Goal: Check status: Check status

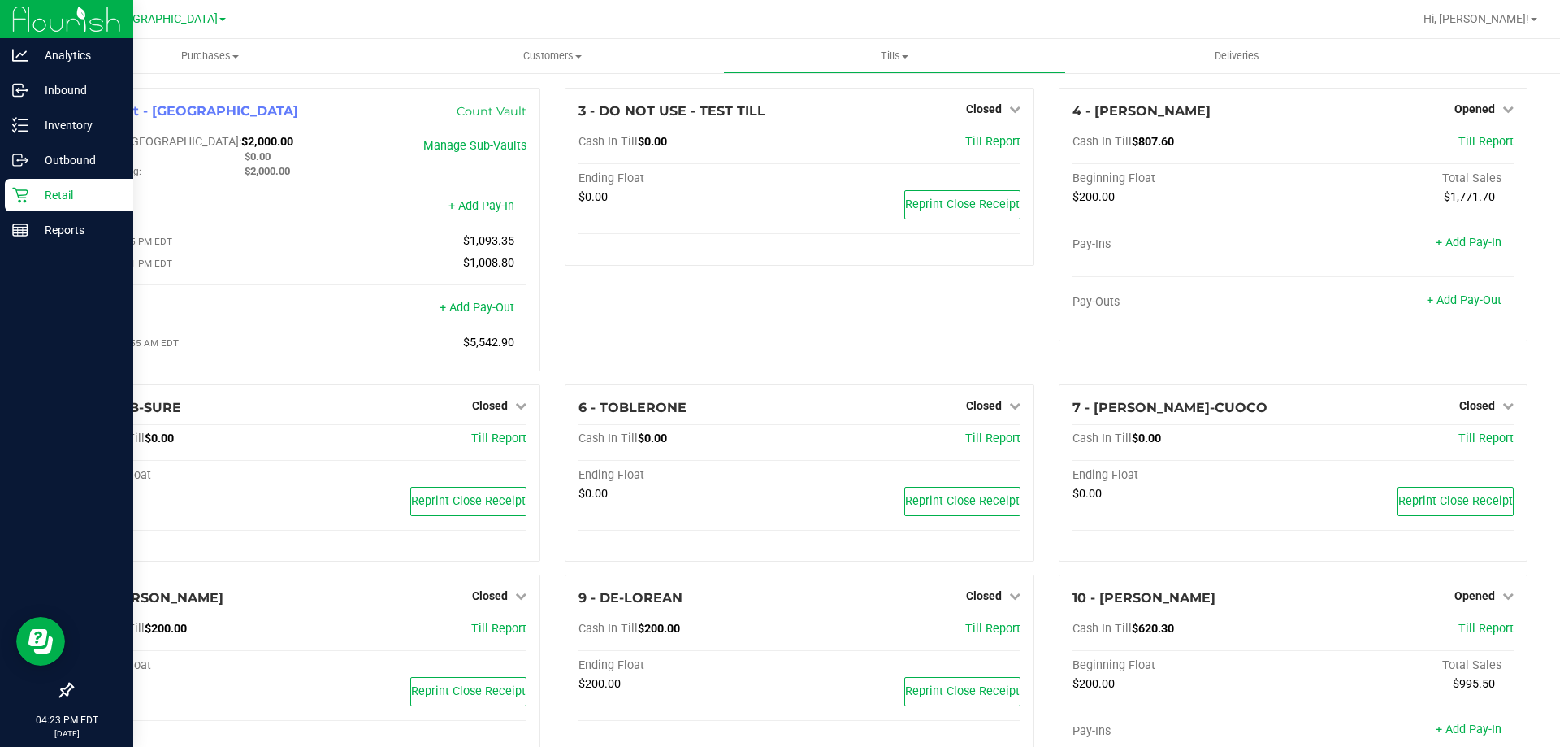
click at [23, 193] on icon at bounding box center [20, 195] width 16 height 16
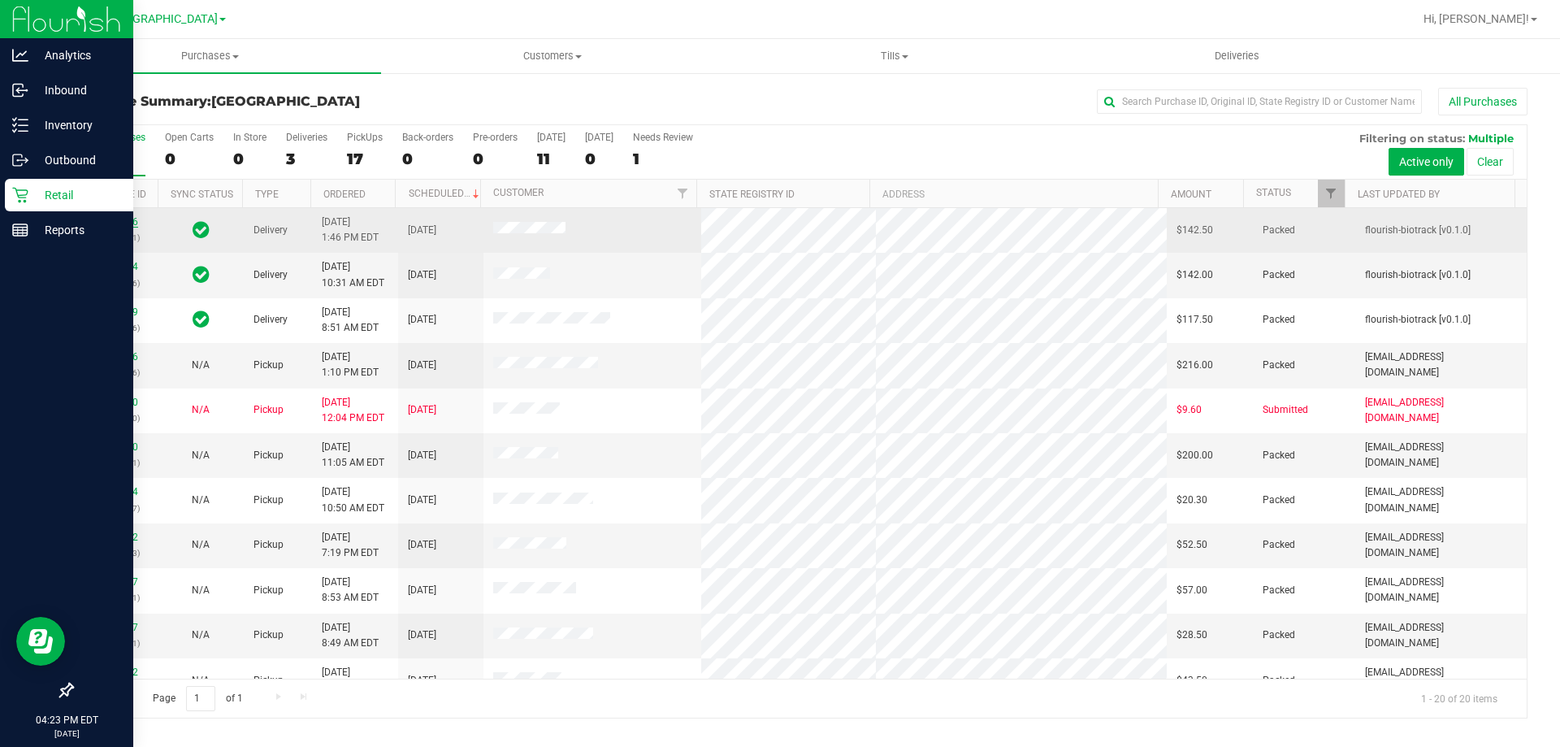
click at [121, 216] on link "11829006" at bounding box center [116, 221] width 46 height 11
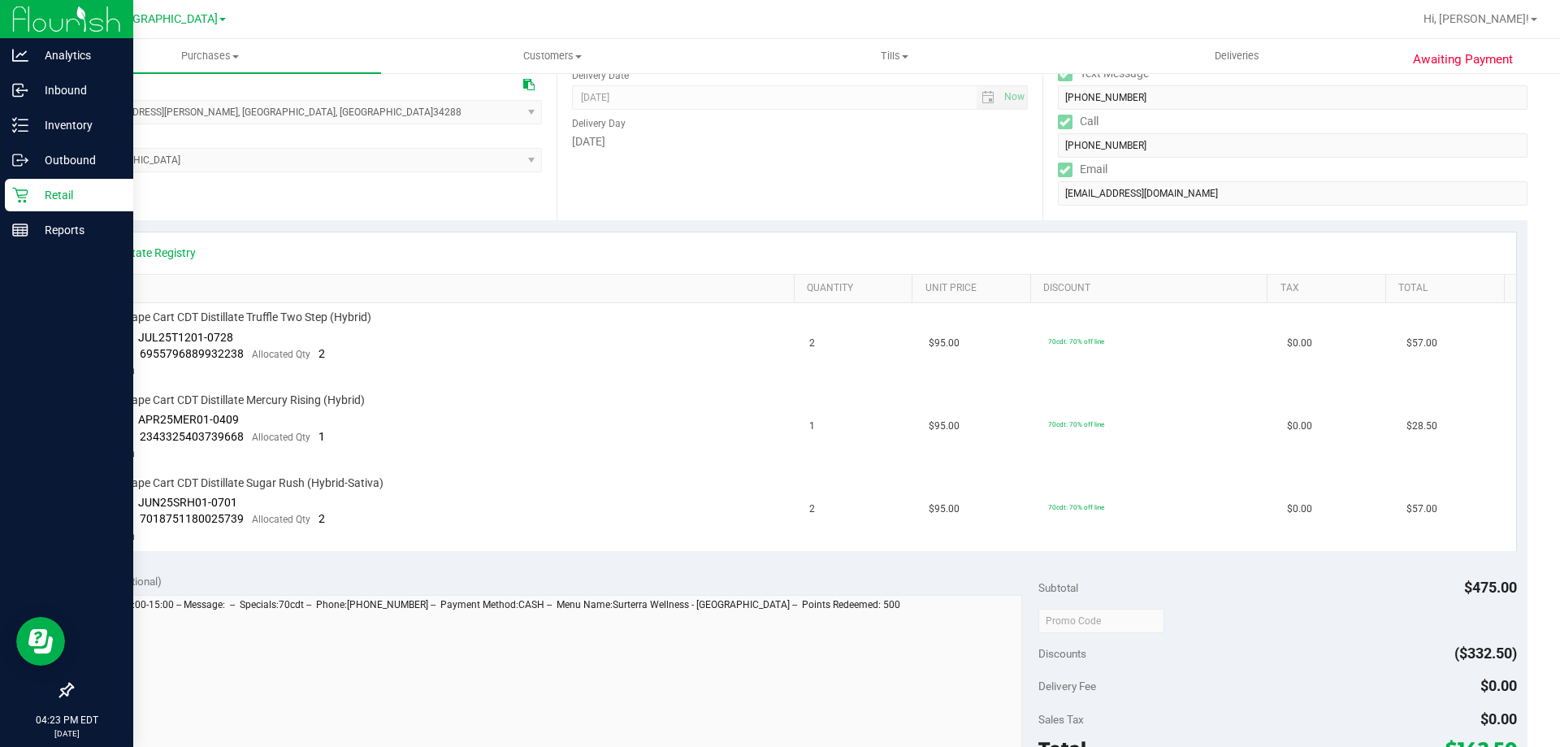
scroll to position [244, 0]
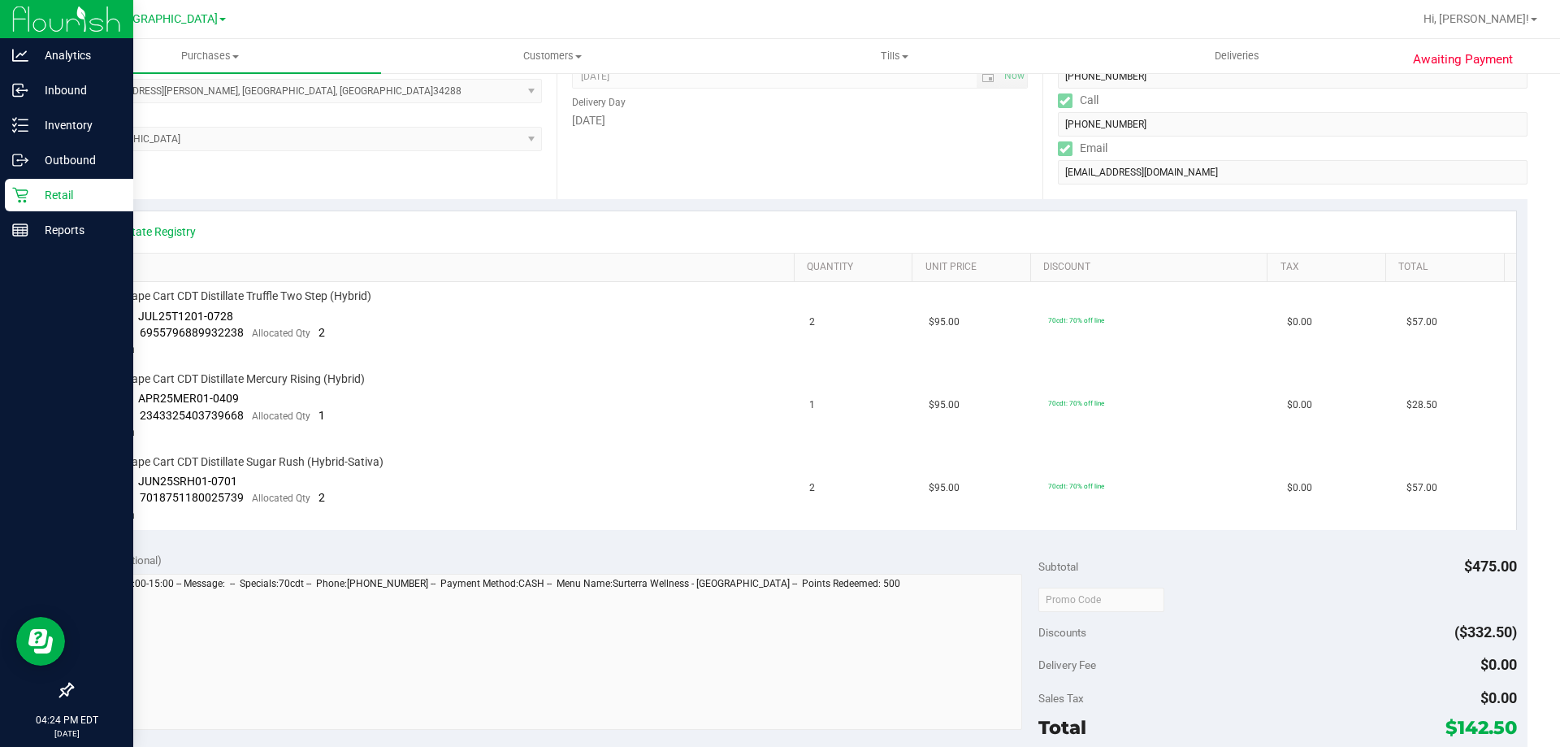
click at [49, 193] on p "Retail" at bounding box center [77, 195] width 98 height 20
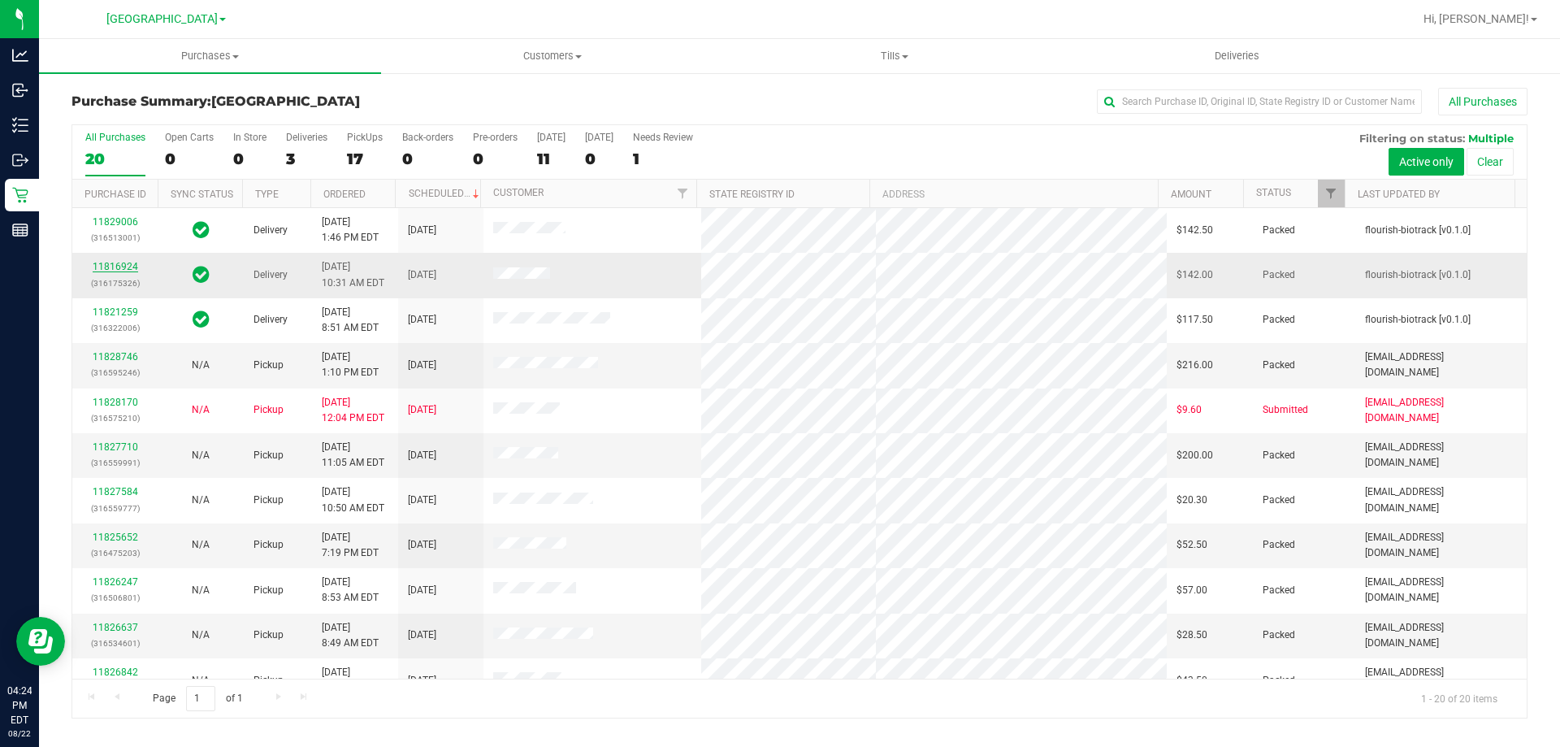
click at [124, 268] on link "11816924" at bounding box center [116, 266] width 46 height 11
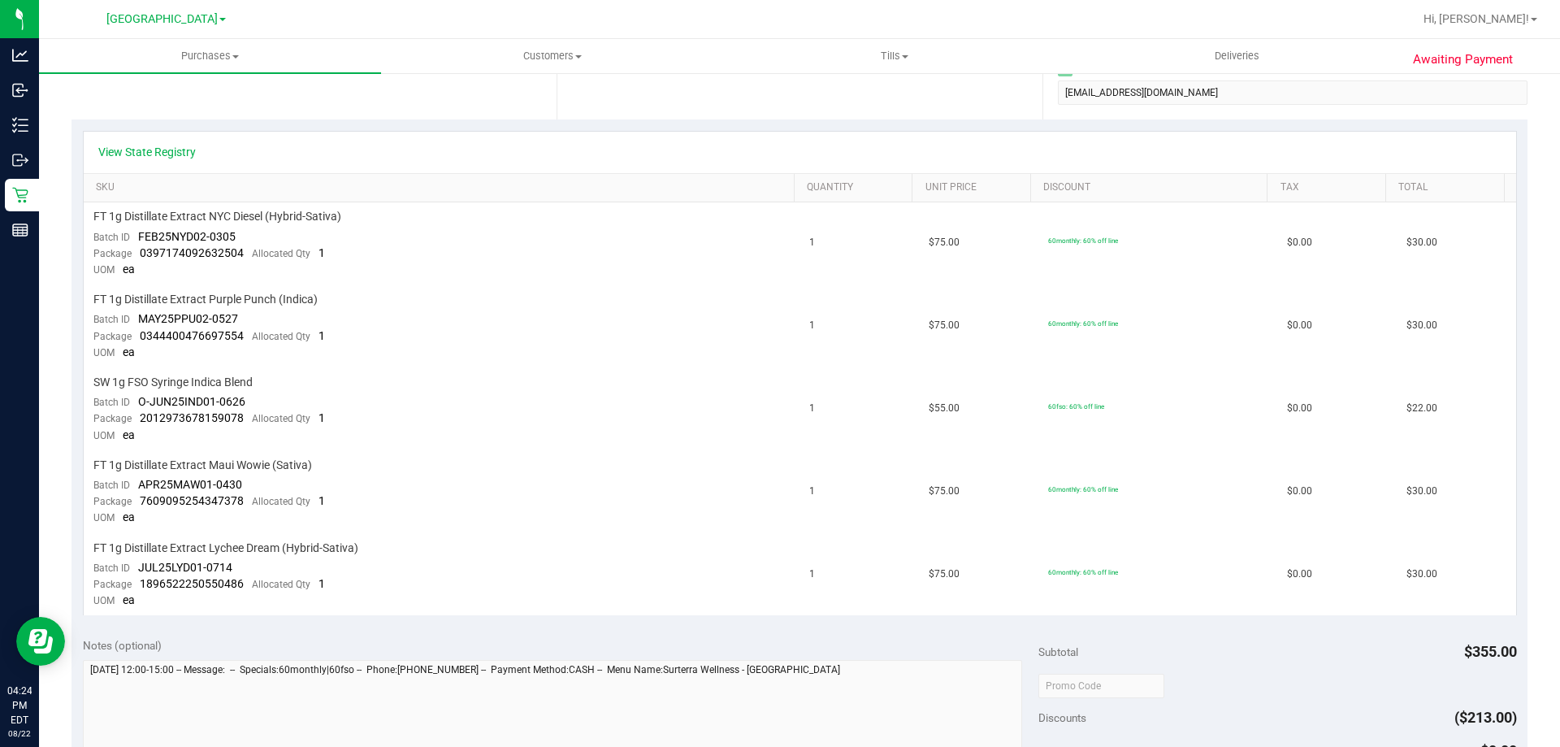
scroll to position [325, 0]
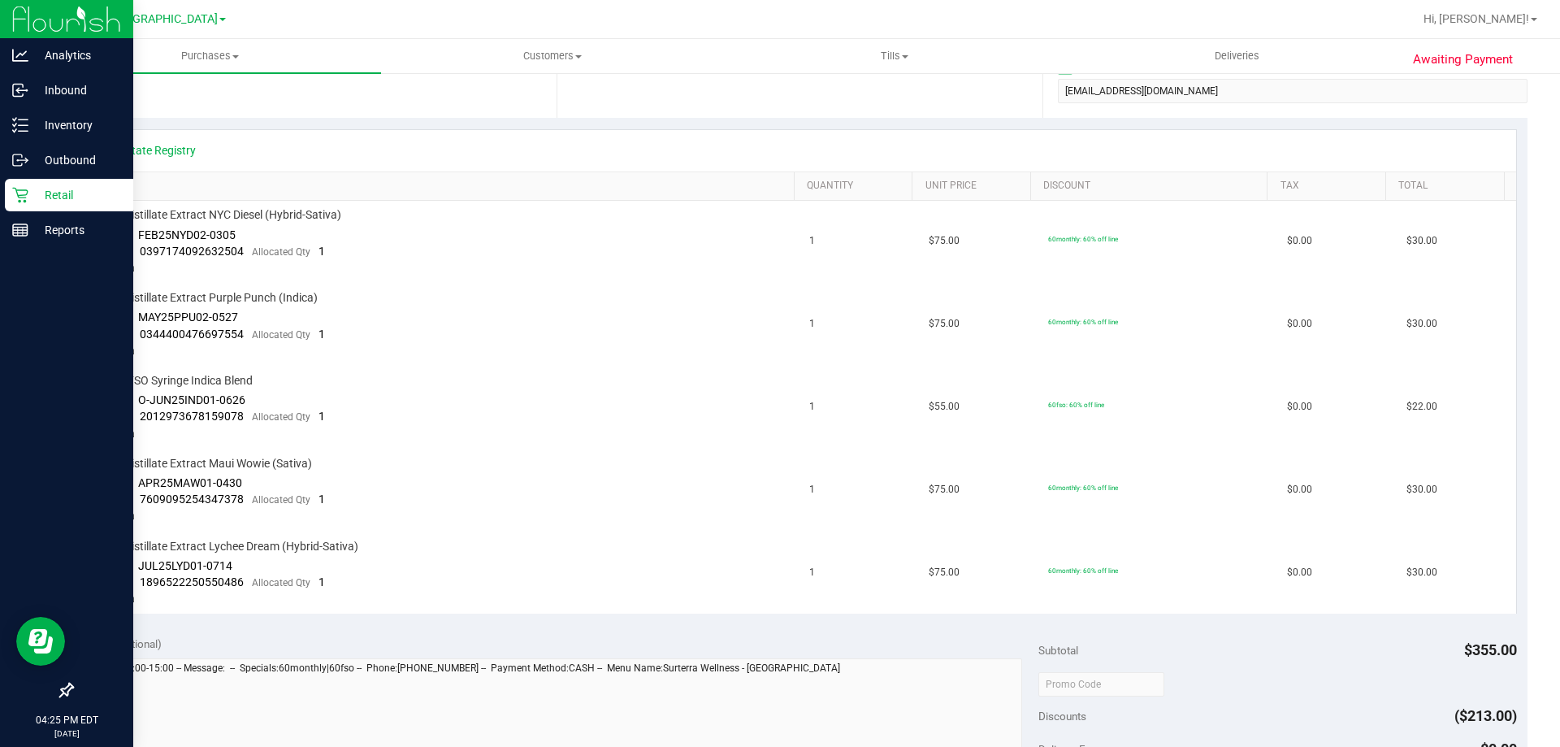
click at [54, 197] on p "Retail" at bounding box center [77, 195] width 98 height 20
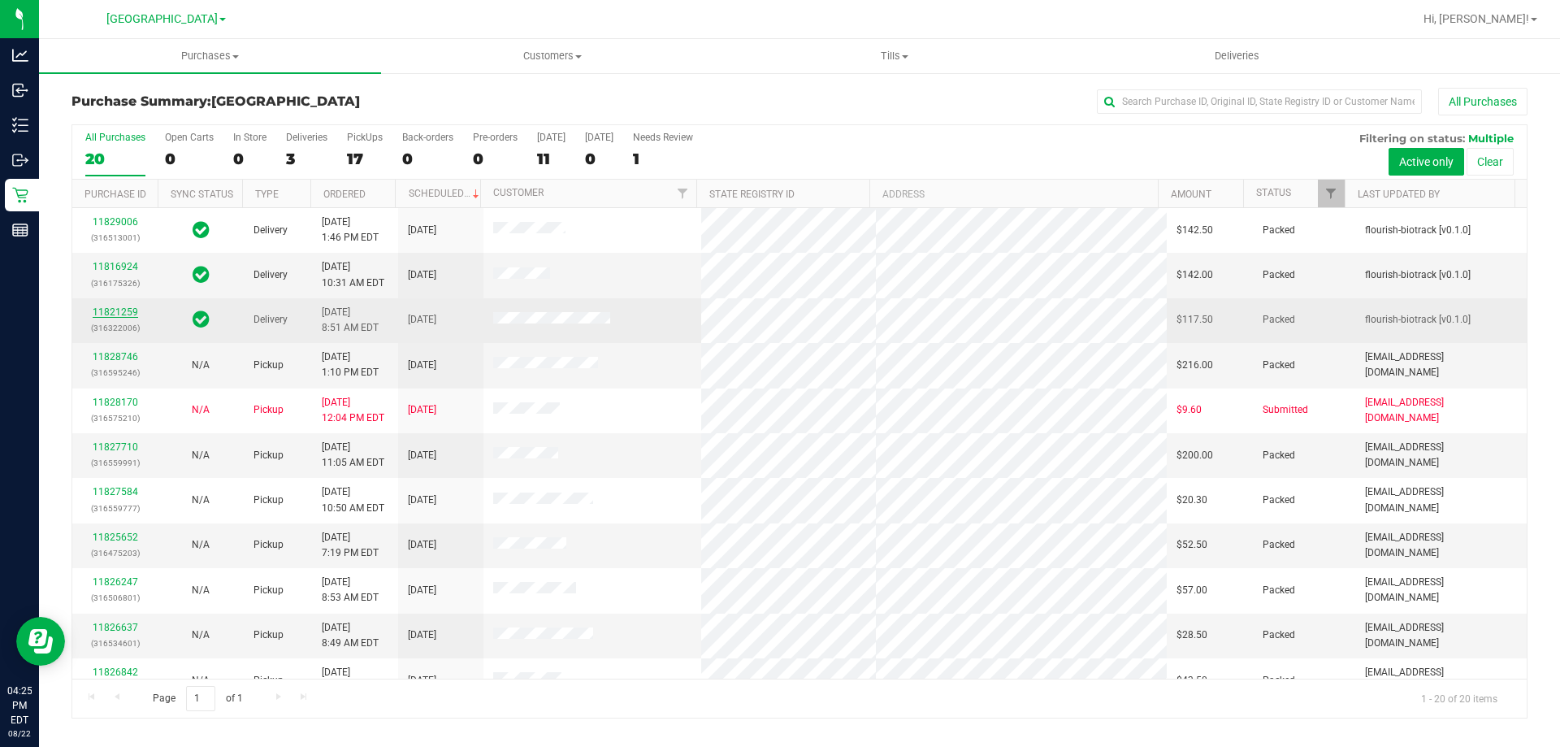
click at [129, 313] on link "11821259" at bounding box center [116, 311] width 46 height 11
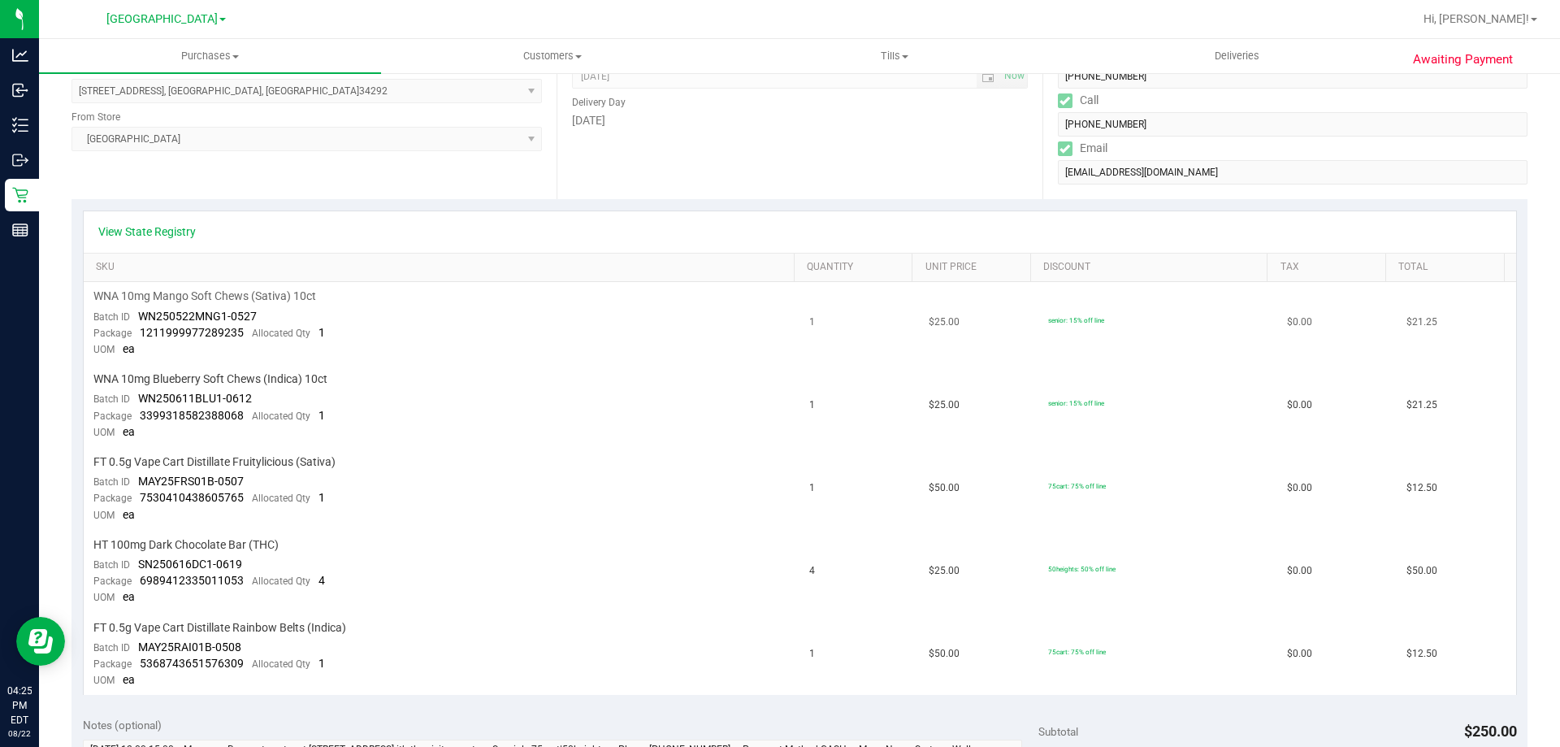
scroll to position [325, 0]
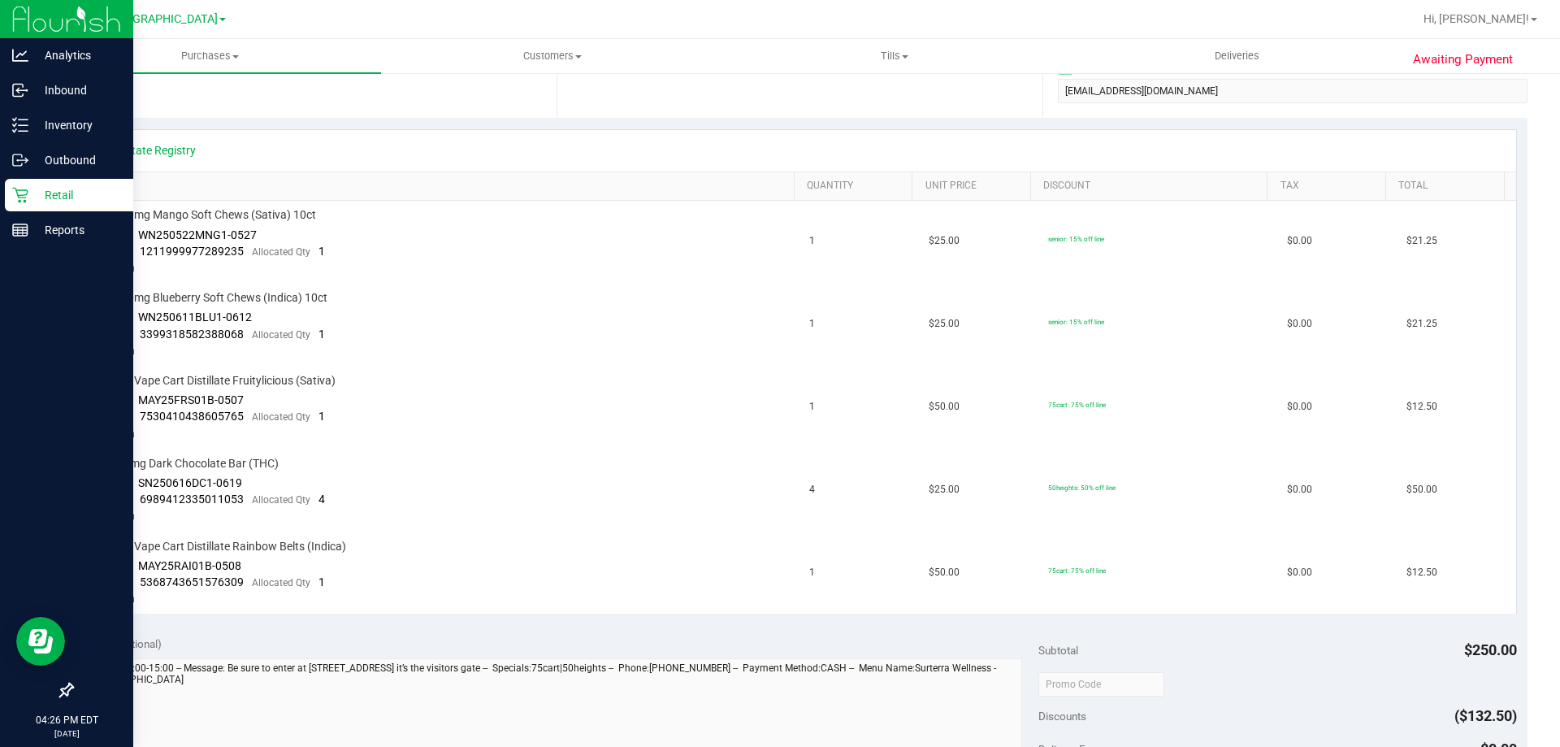
click at [29, 191] on p "Retail" at bounding box center [77, 195] width 98 height 20
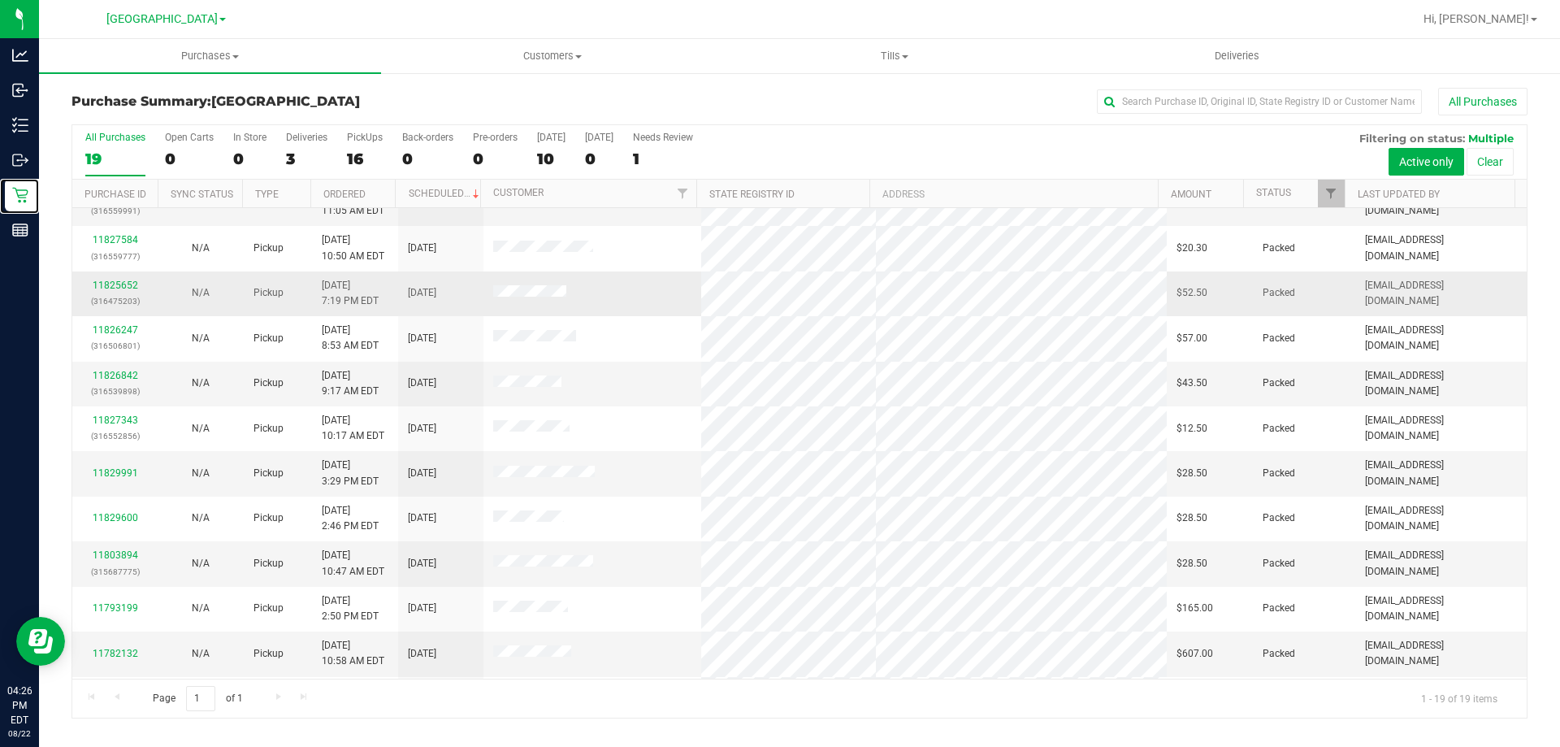
scroll to position [384, 0]
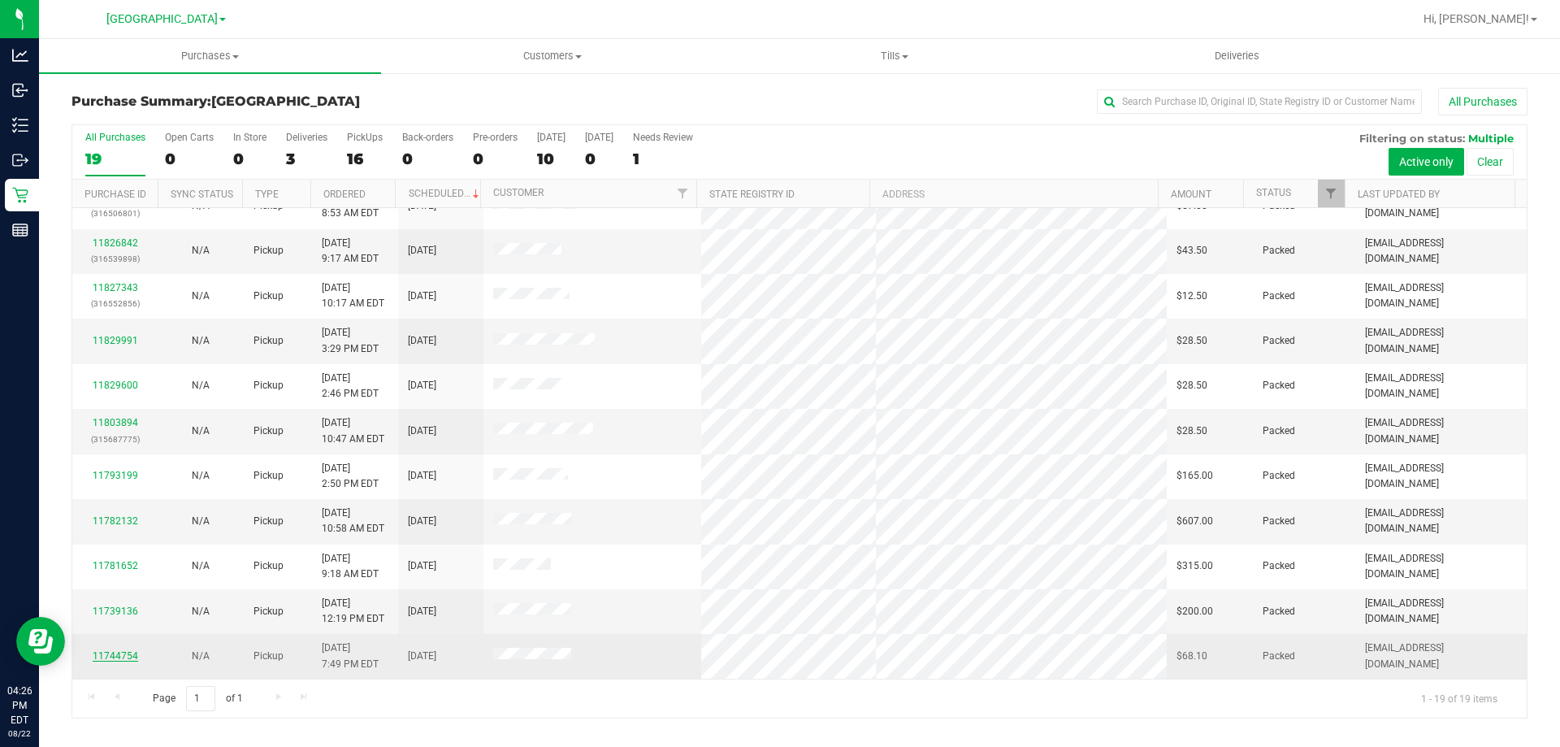
click at [128, 659] on link "11744754" at bounding box center [116, 655] width 46 height 11
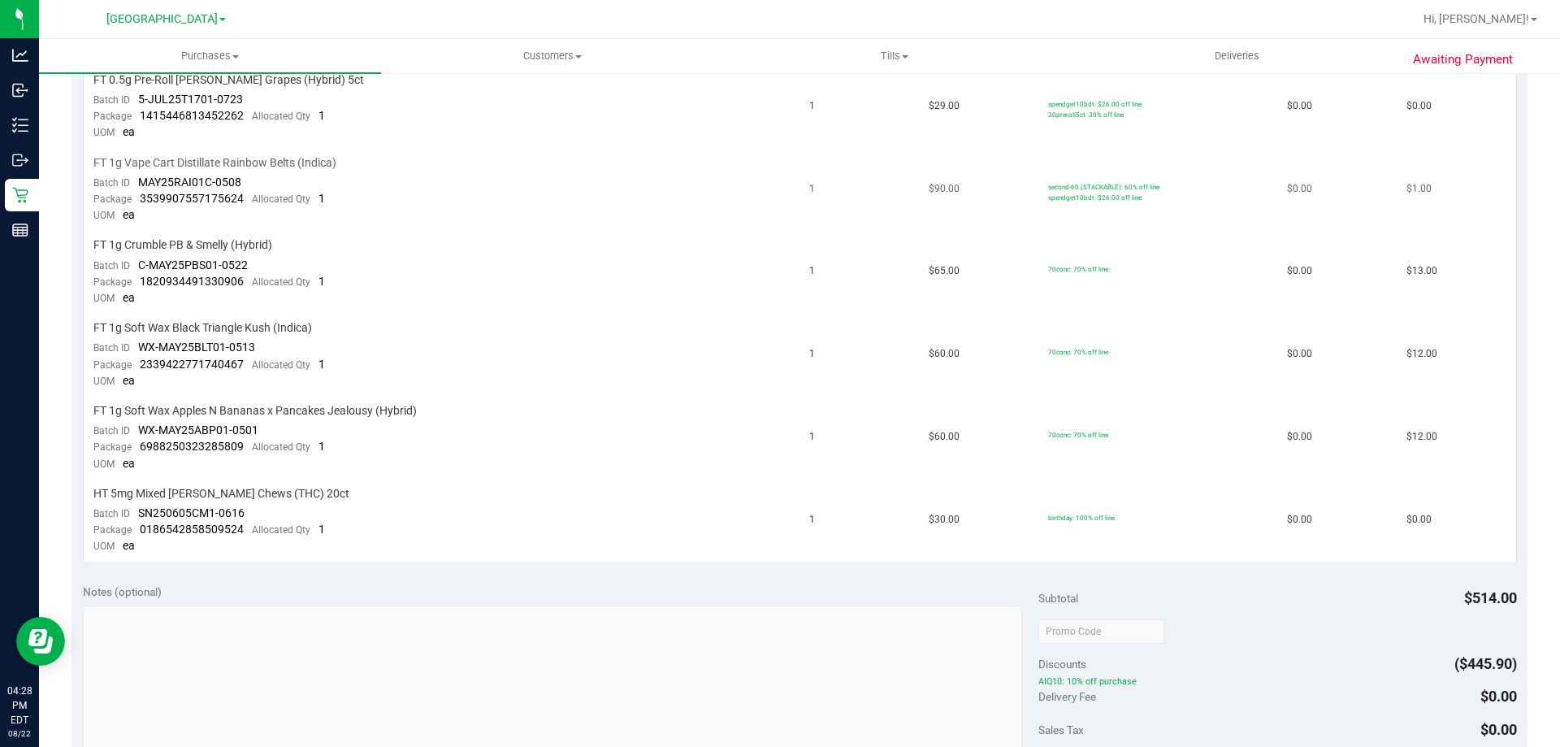
scroll to position [731, 0]
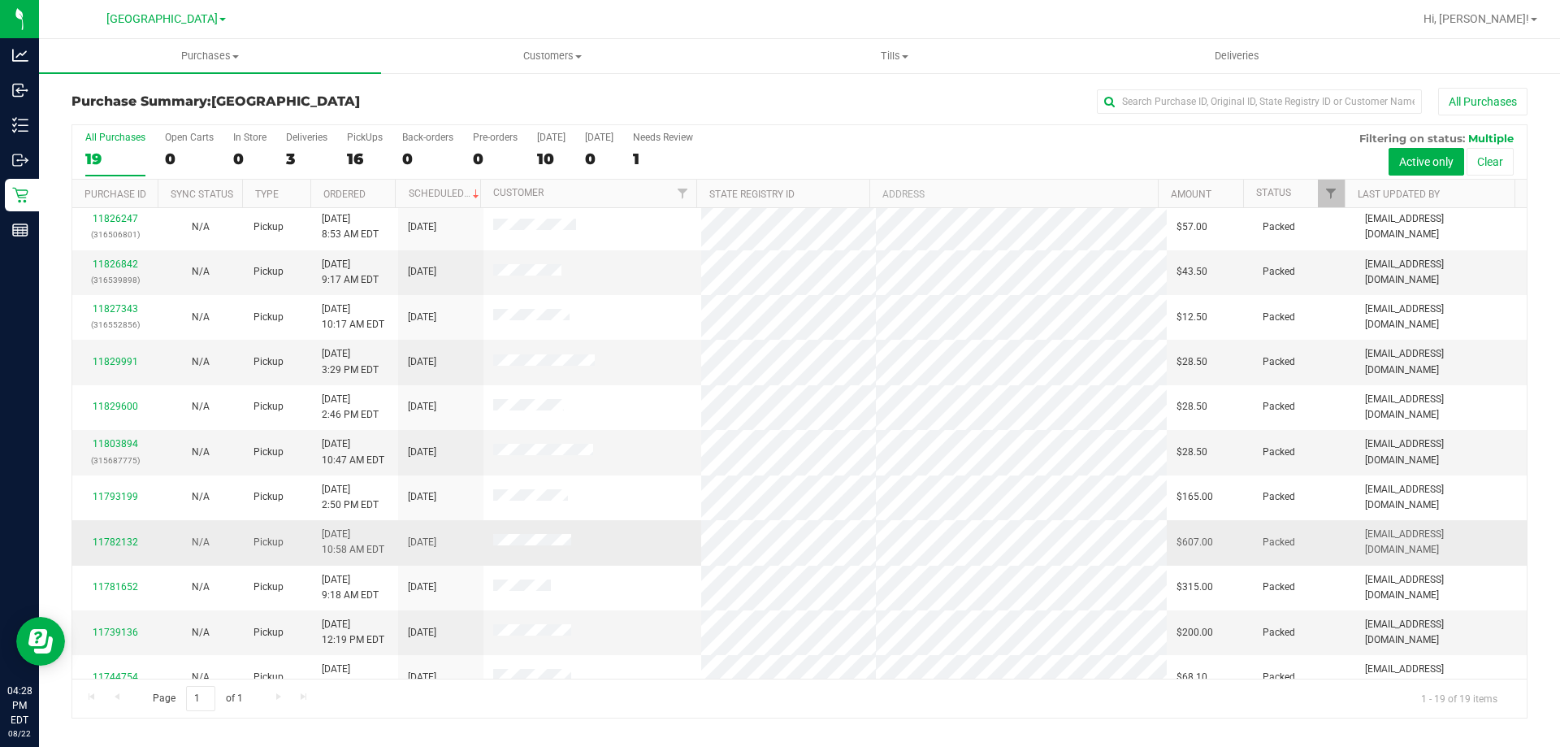
scroll to position [384, 0]
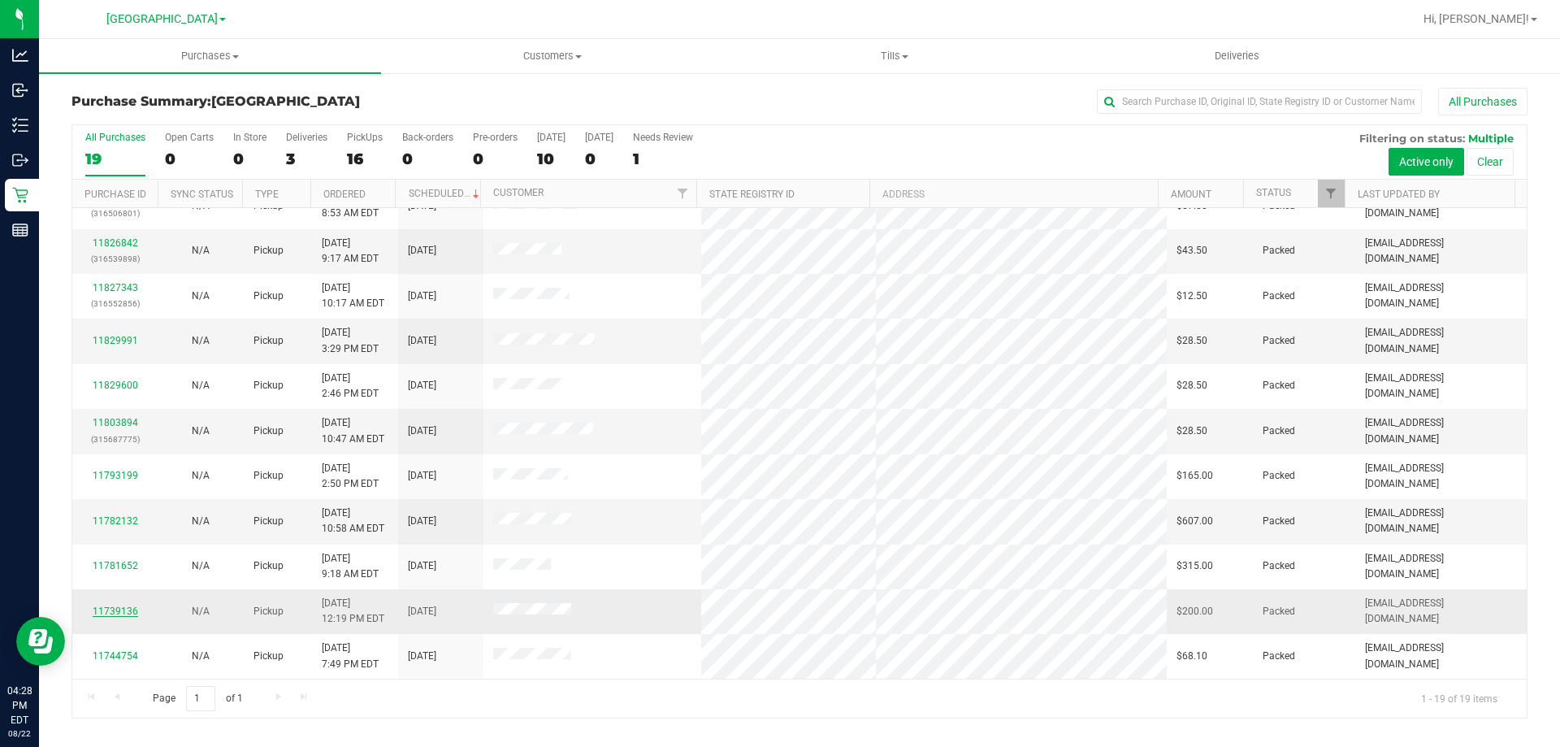
click at [122, 614] on link "11739136" at bounding box center [116, 610] width 46 height 11
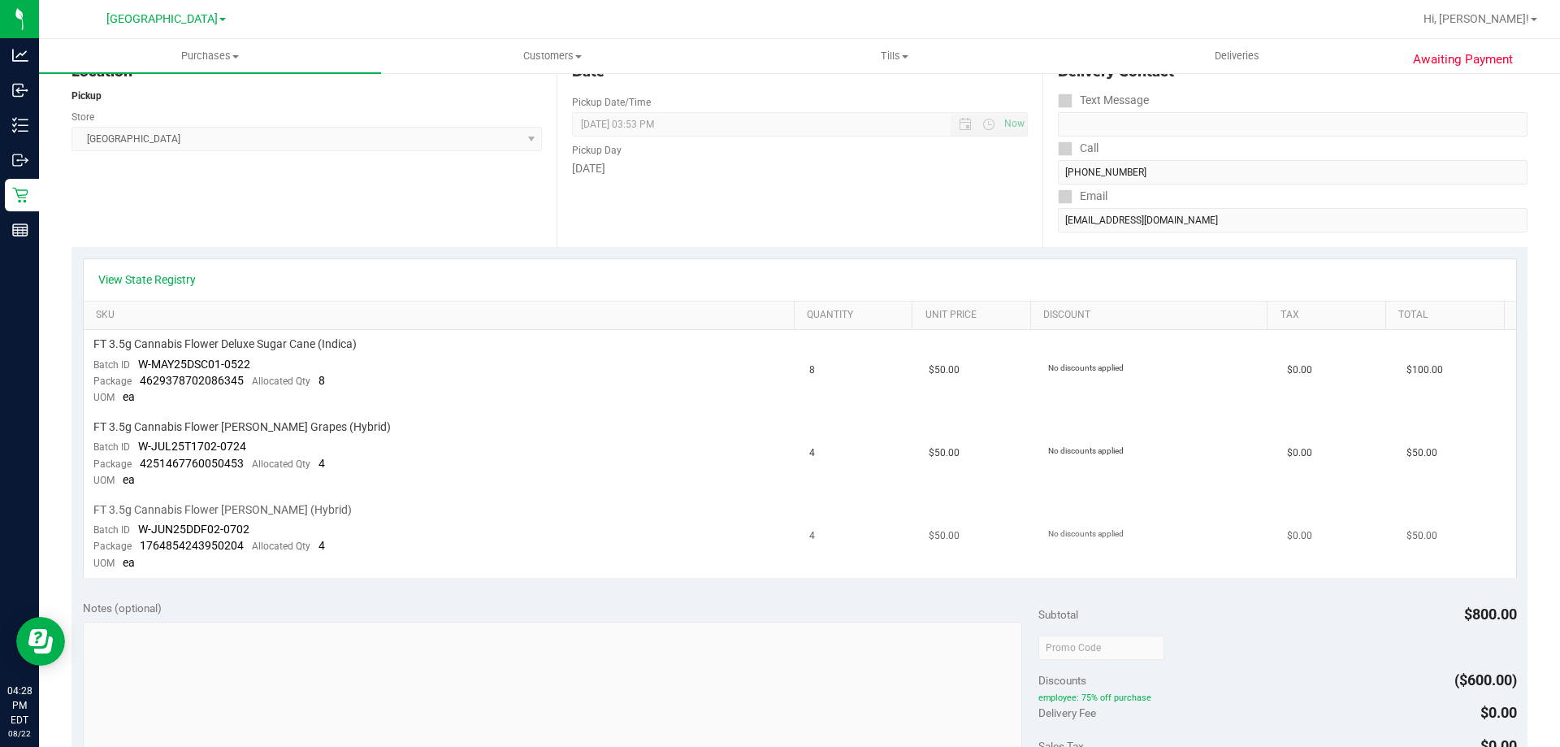
scroll to position [163, 0]
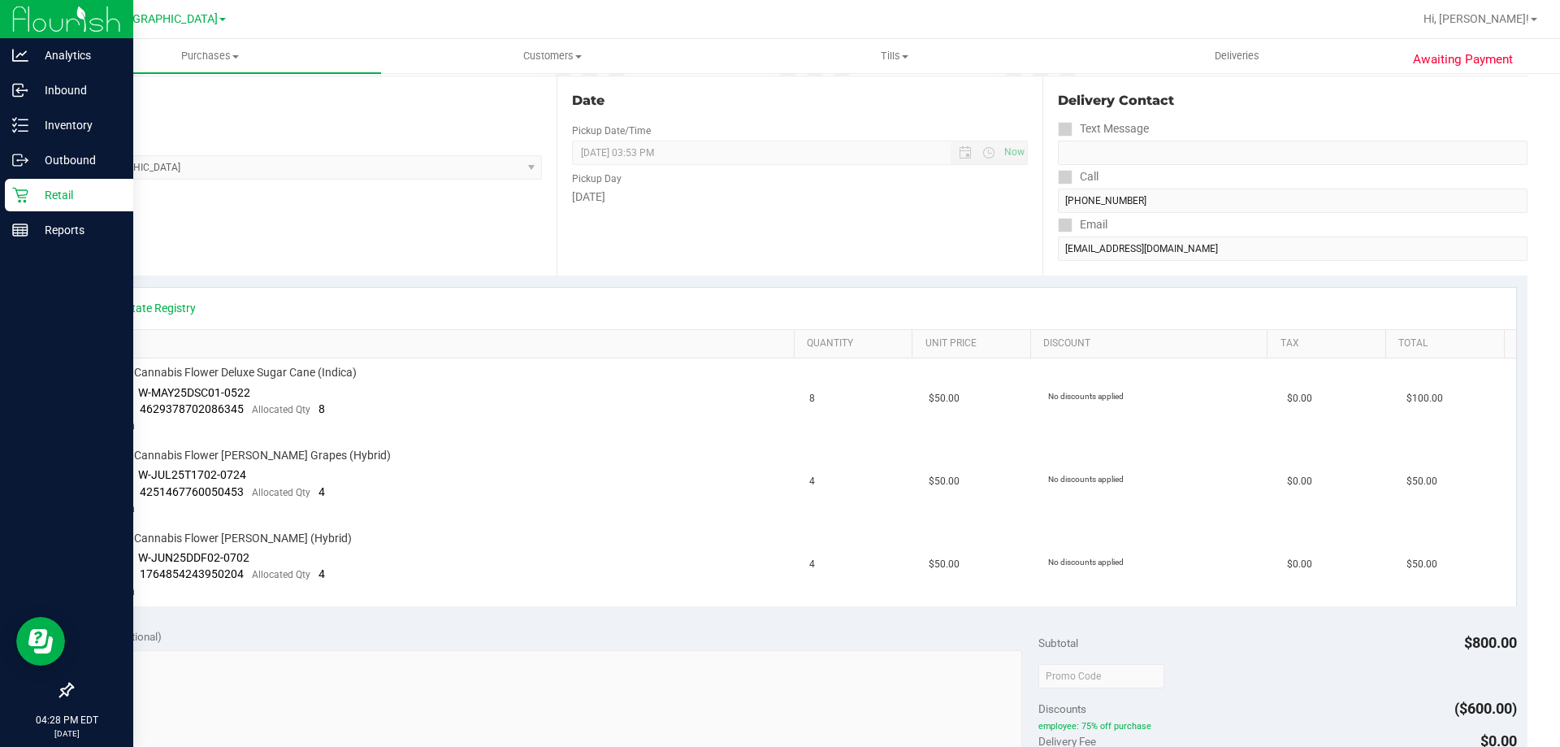
click at [34, 193] on p "Retail" at bounding box center [77, 195] width 98 height 20
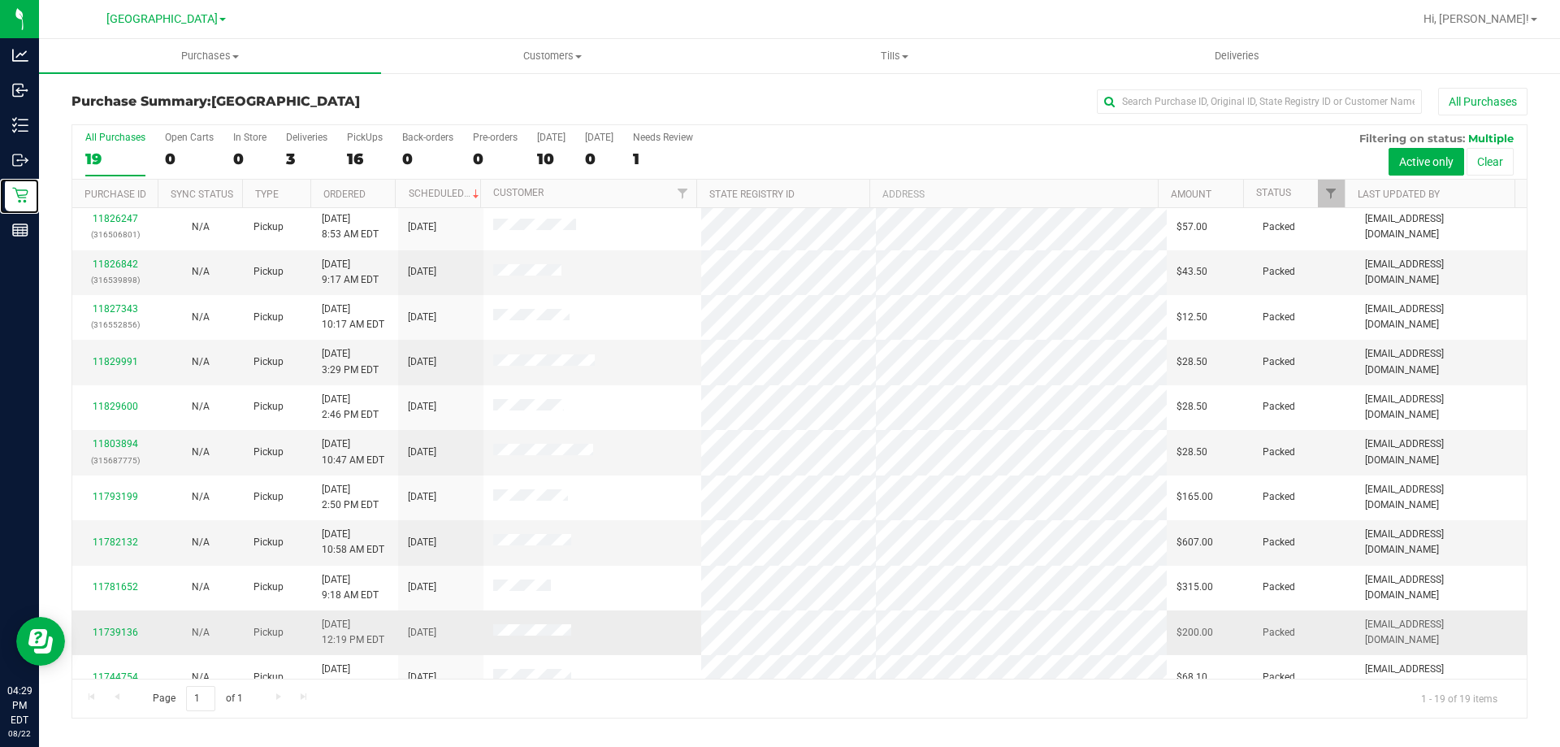
scroll to position [384, 0]
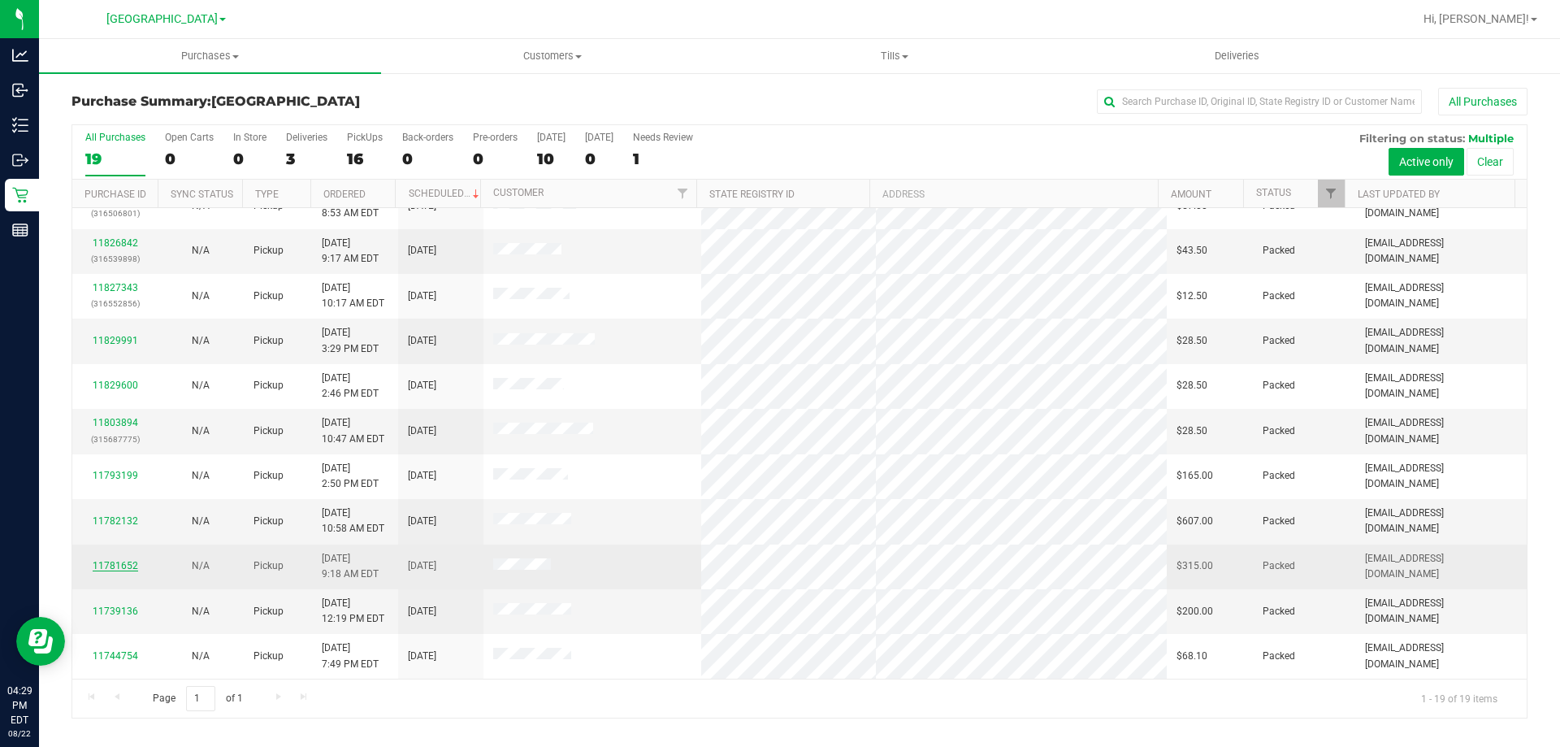
click at [124, 564] on link "11781652" at bounding box center [116, 565] width 46 height 11
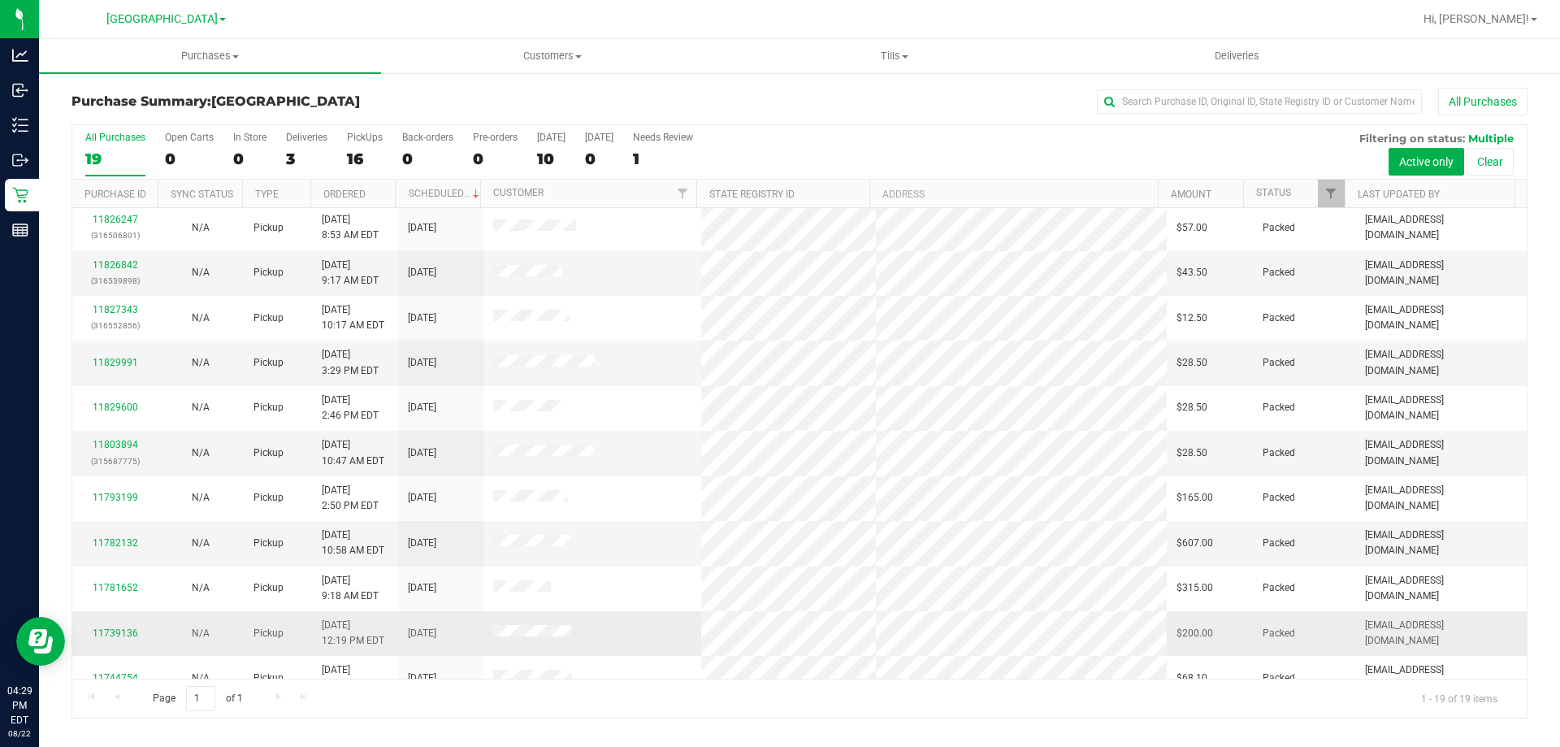
scroll to position [384, 0]
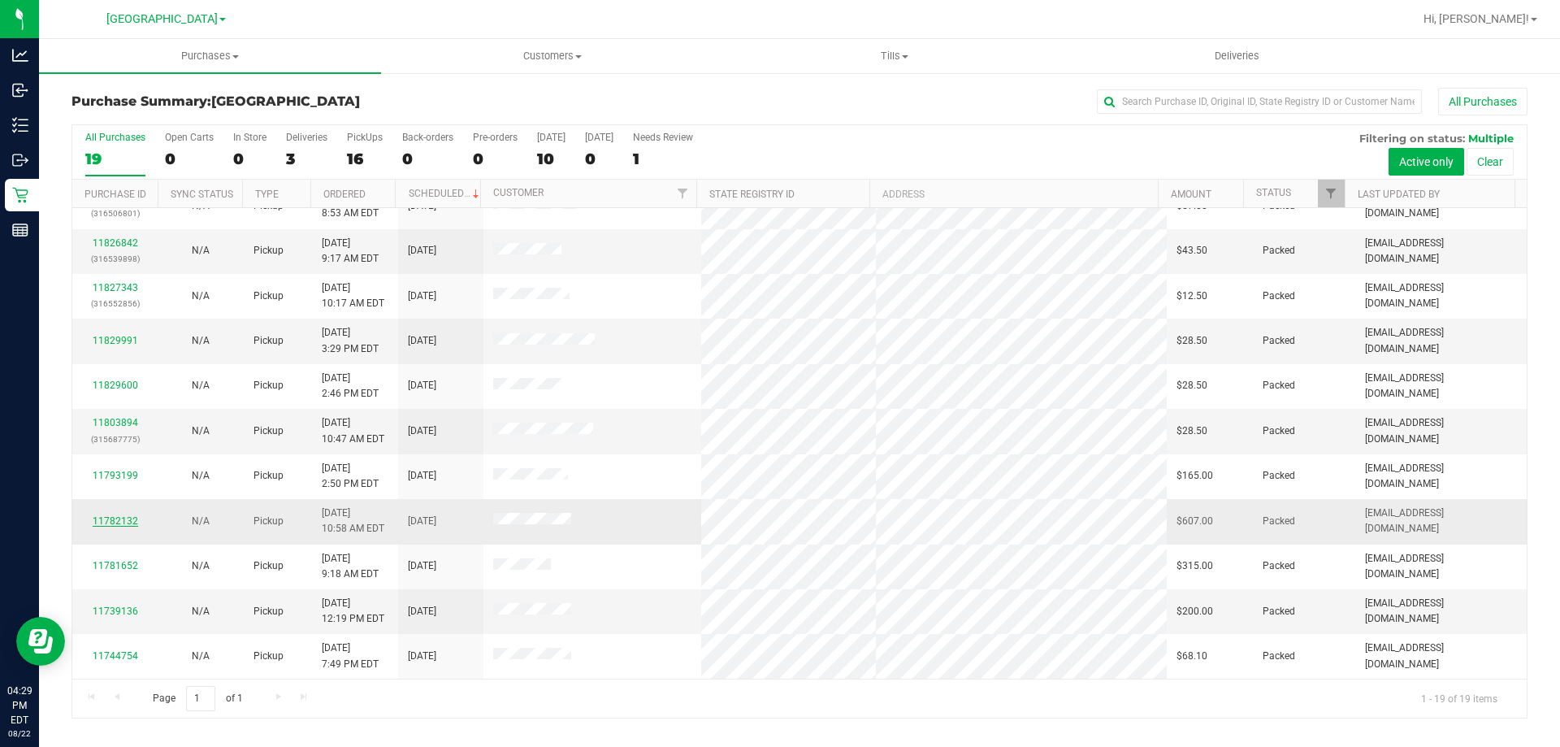
click at [122, 518] on link "11782132" at bounding box center [116, 520] width 46 height 11
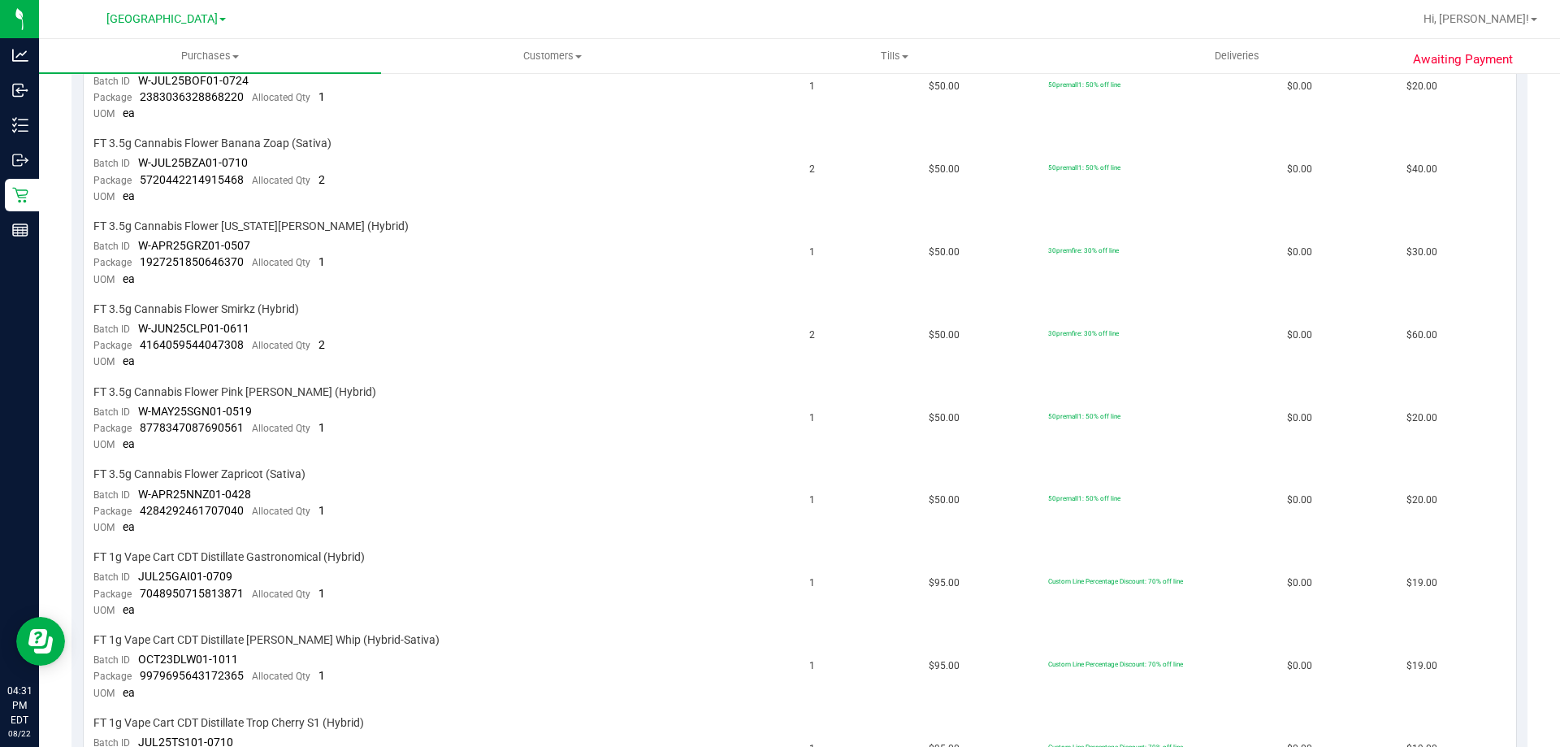
scroll to position [406, 0]
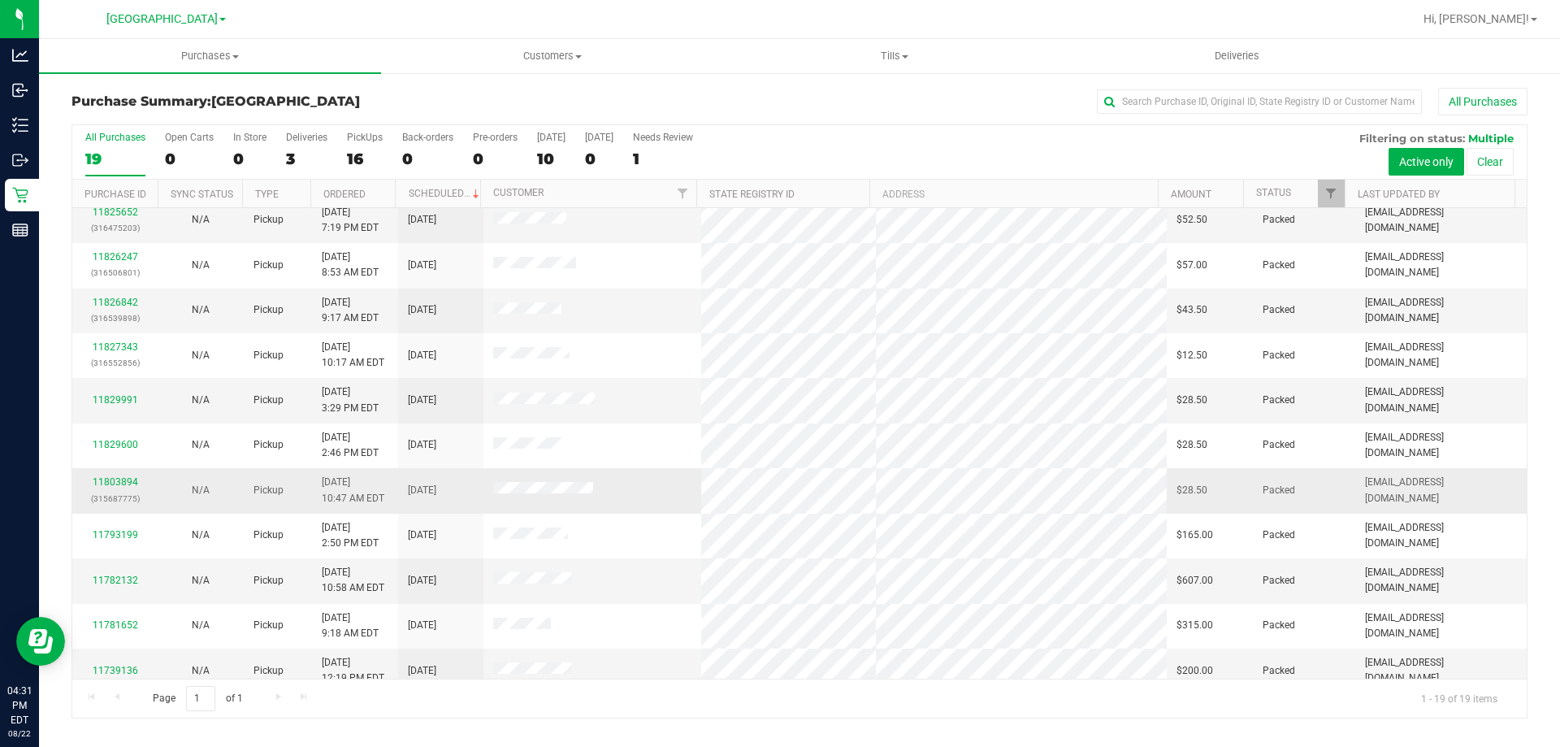
scroll to position [384, 0]
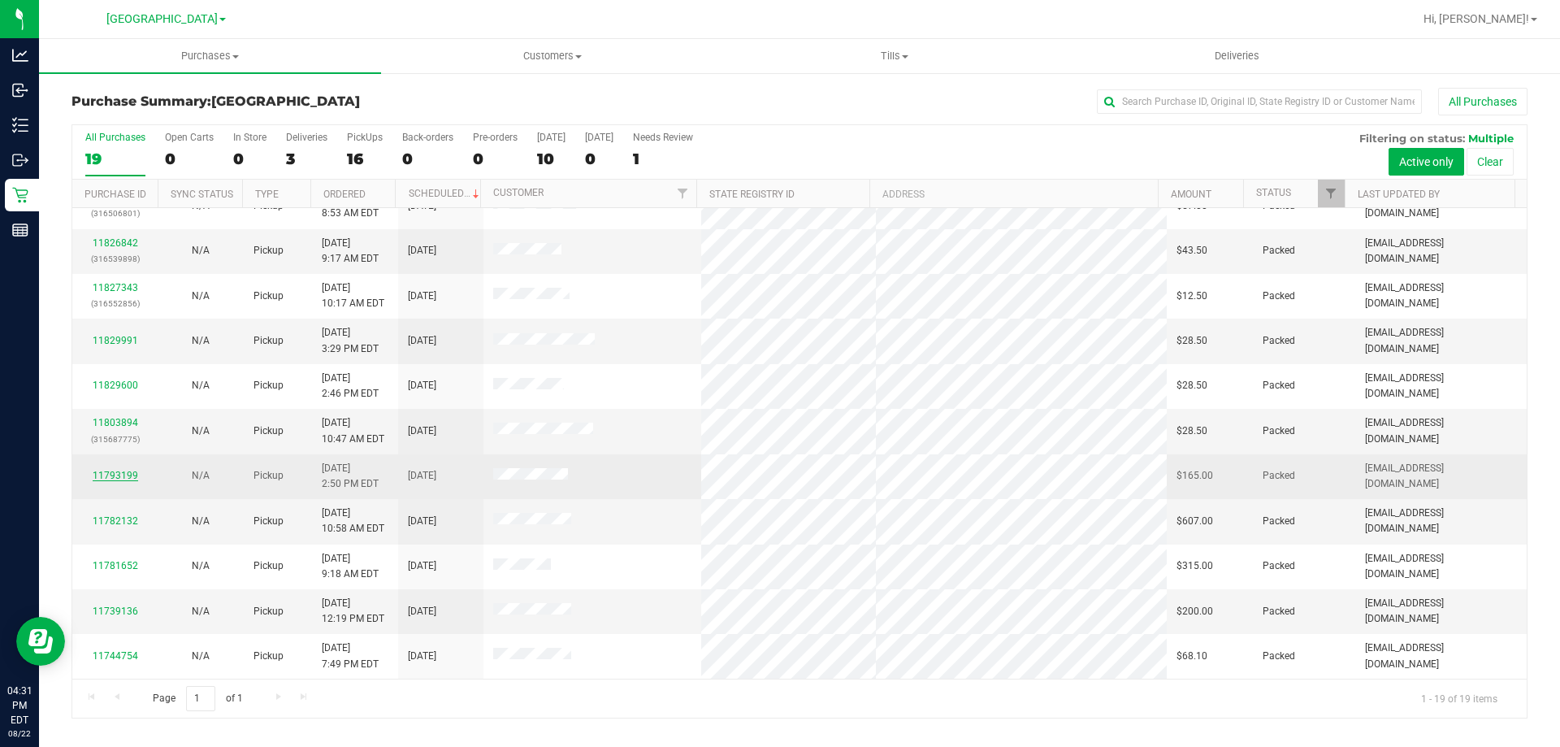
click at [114, 475] on link "11793199" at bounding box center [116, 475] width 46 height 11
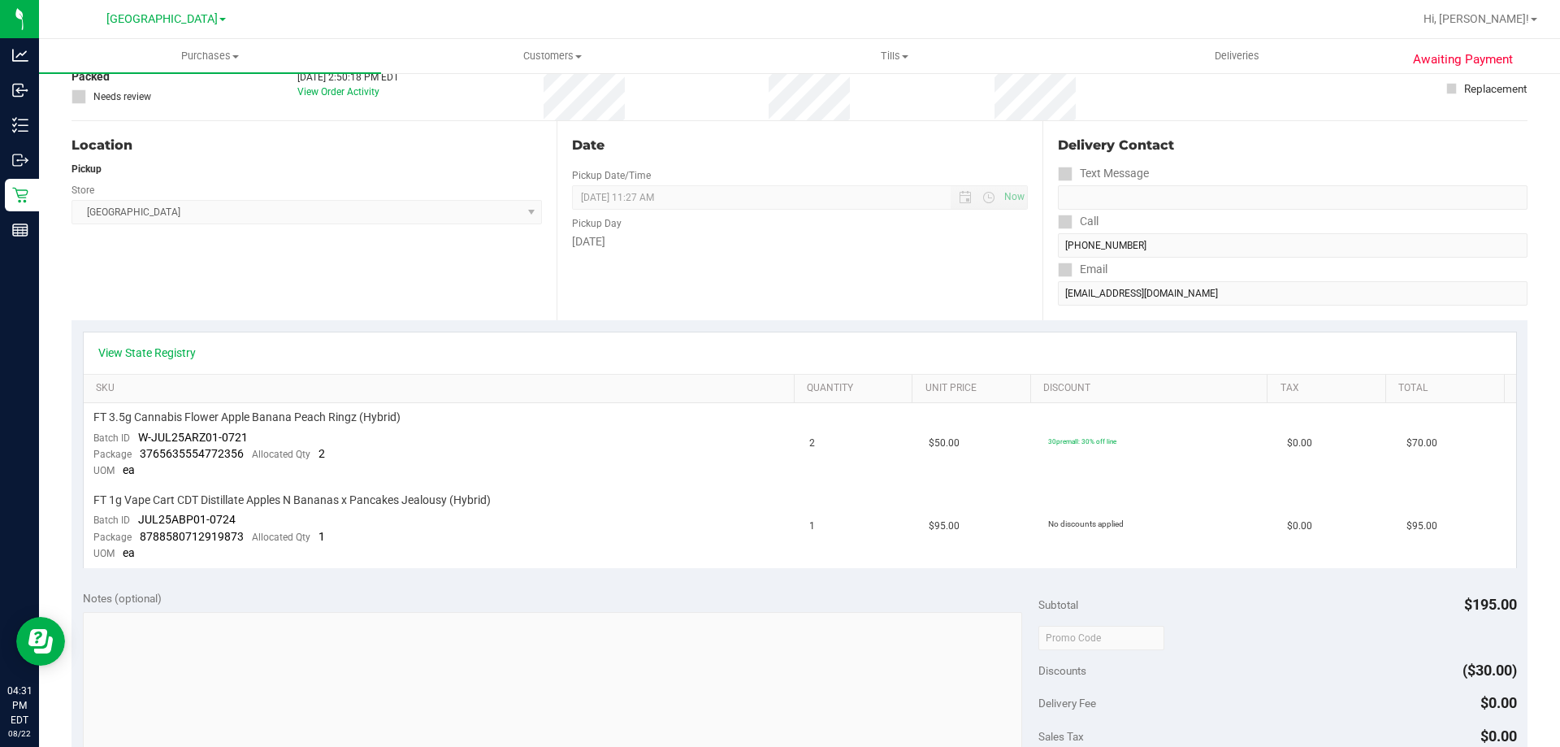
scroll to position [163, 0]
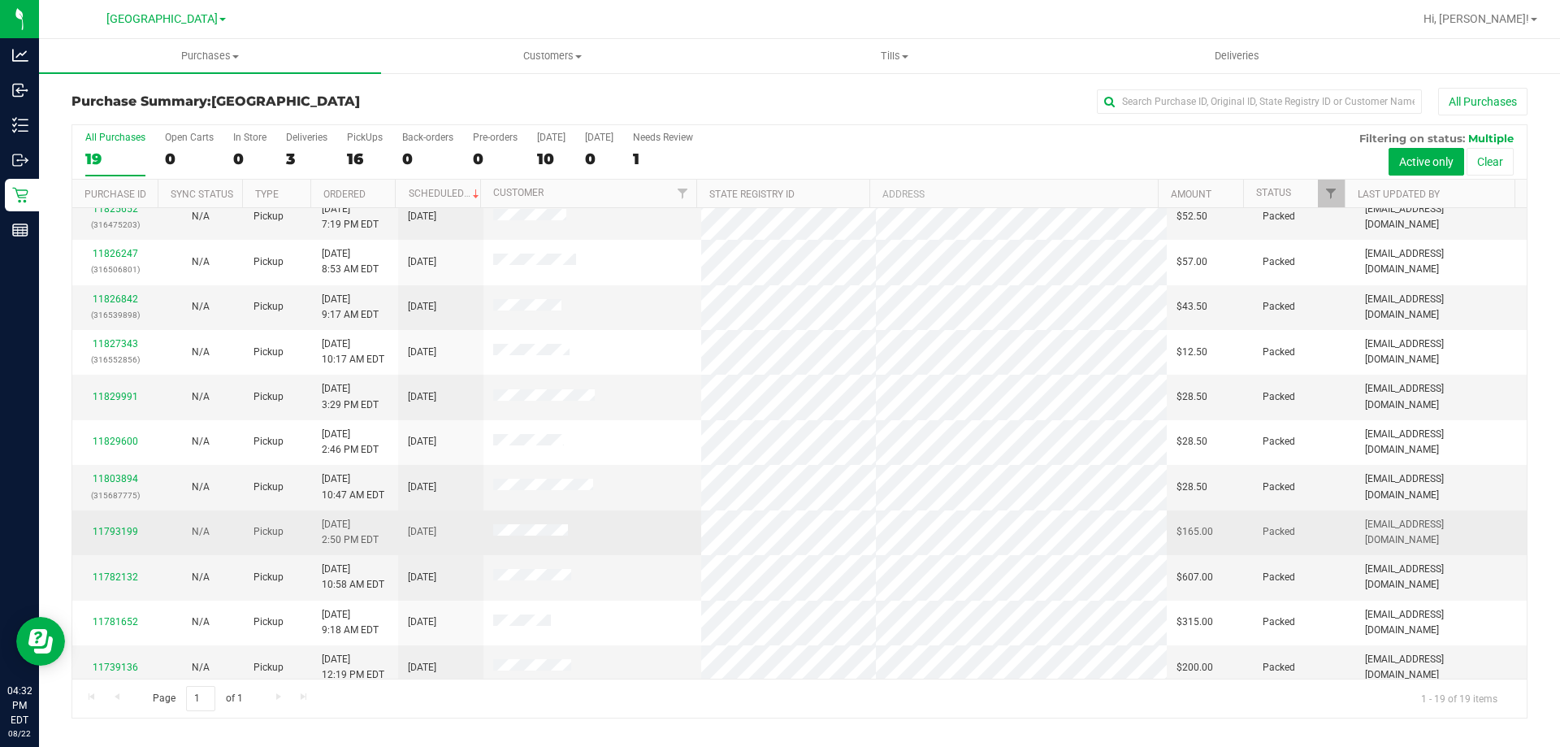
scroll to position [384, 0]
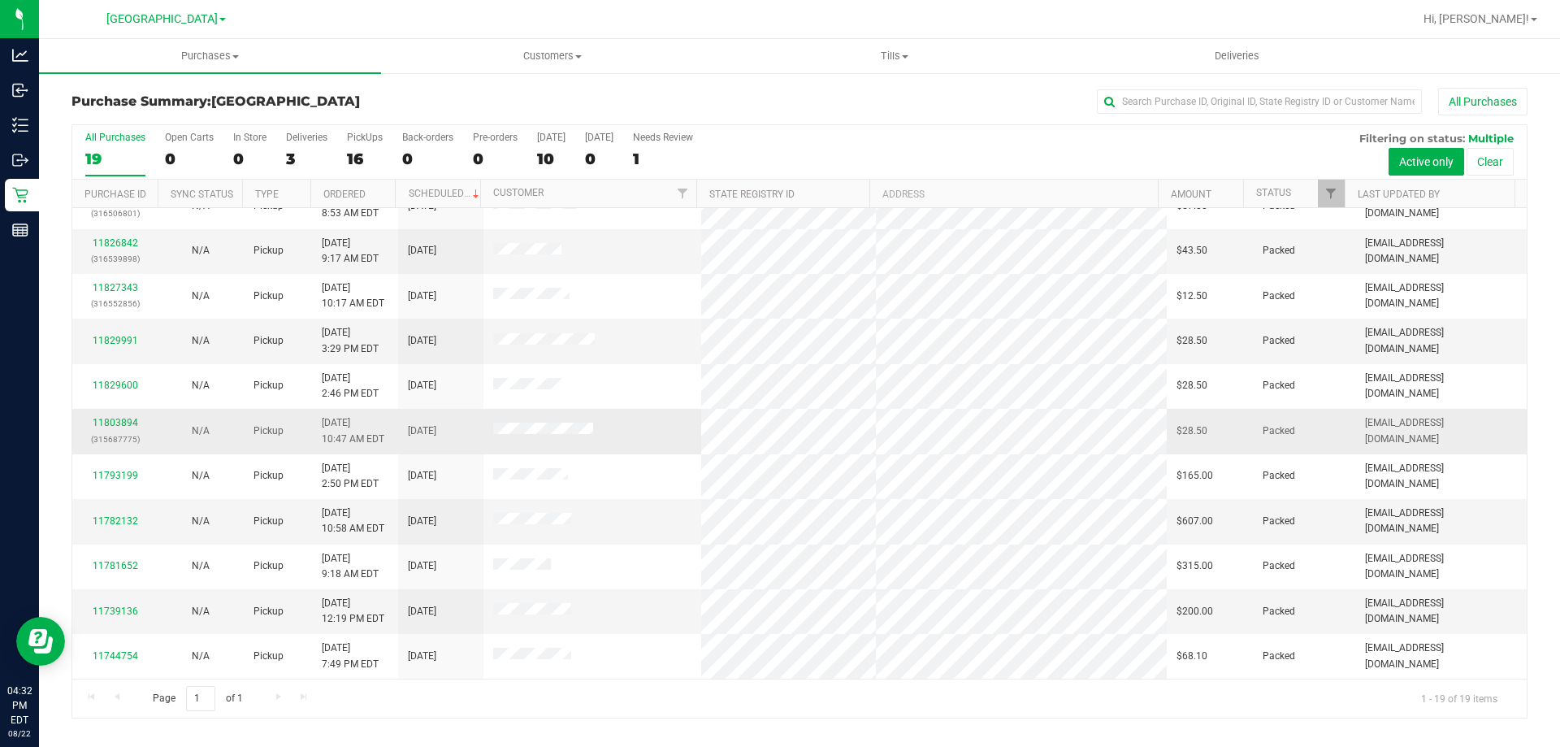
click at [128, 429] on div "11803894 (315687775)" at bounding box center [115, 430] width 66 height 31
click at [128, 423] on link "11803894" at bounding box center [116, 422] width 46 height 11
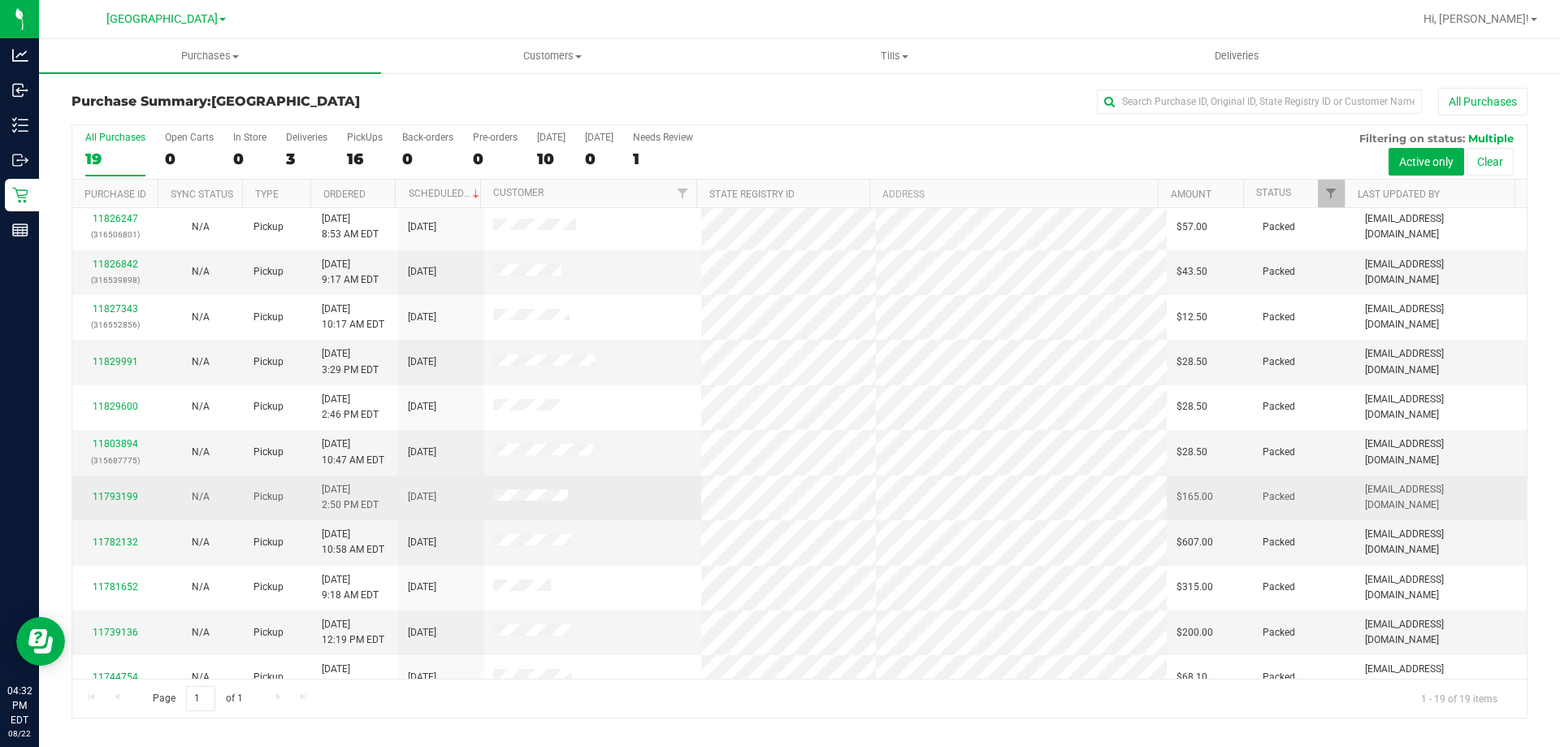
scroll to position [384, 0]
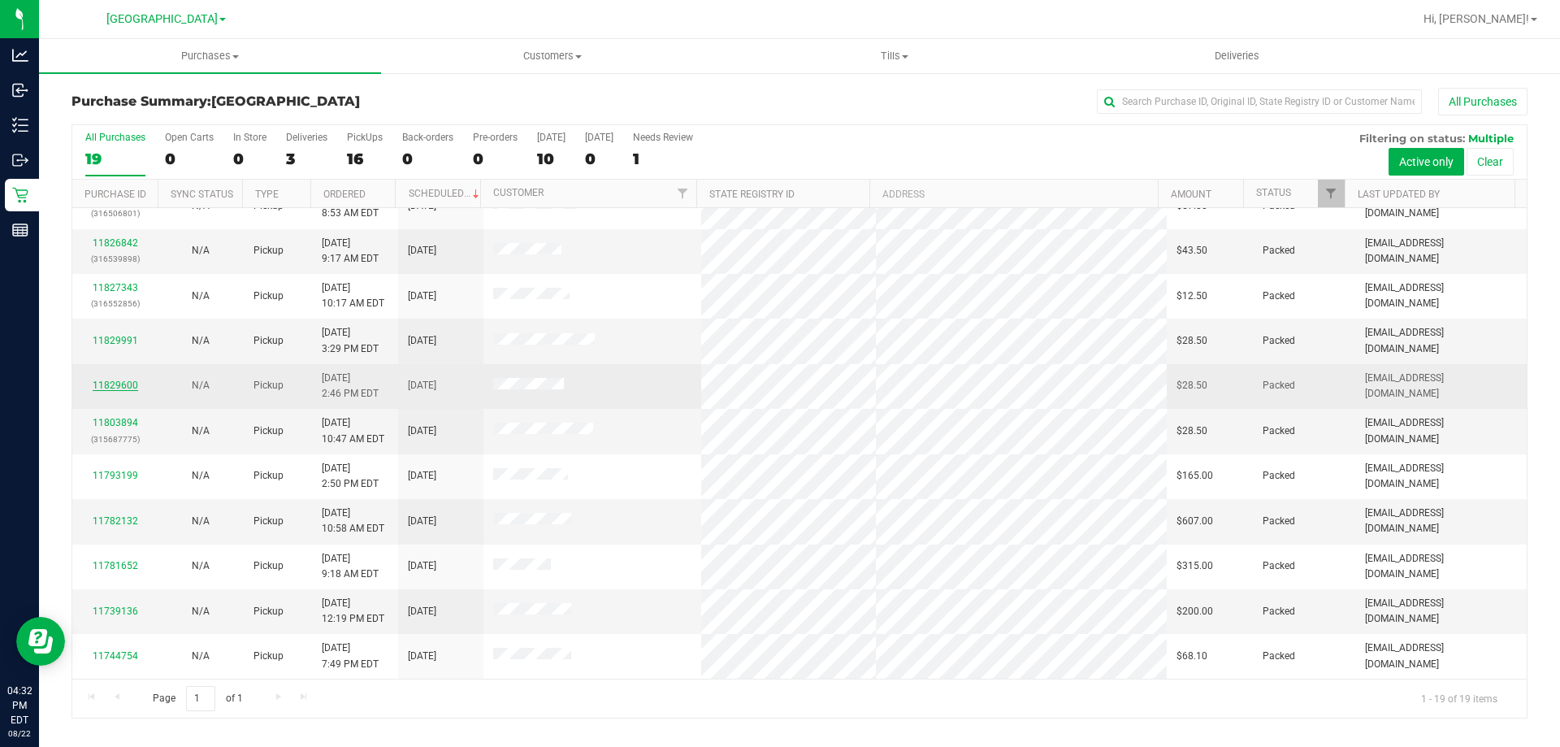
click at [129, 385] on link "11829600" at bounding box center [116, 384] width 46 height 11
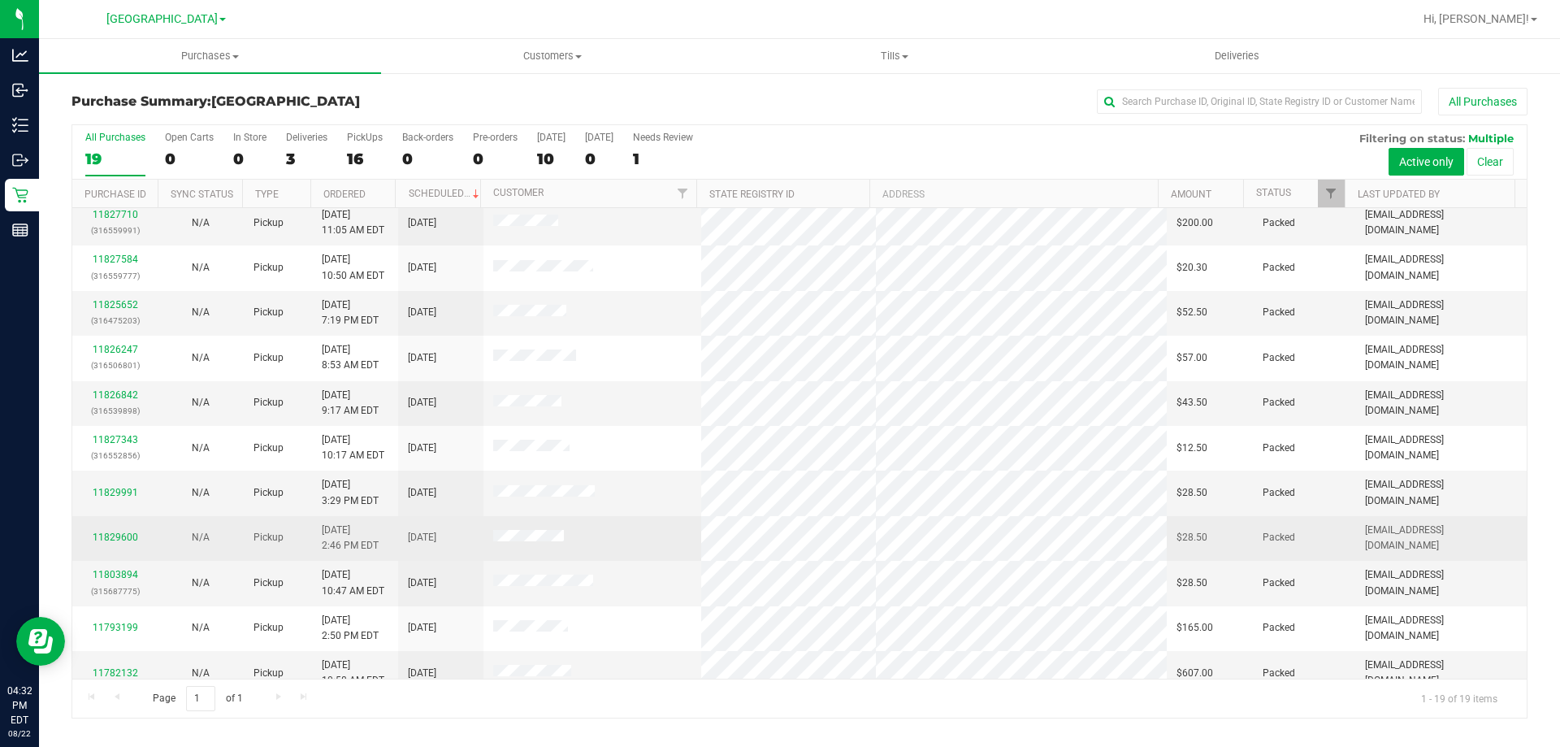
scroll to position [244, 0]
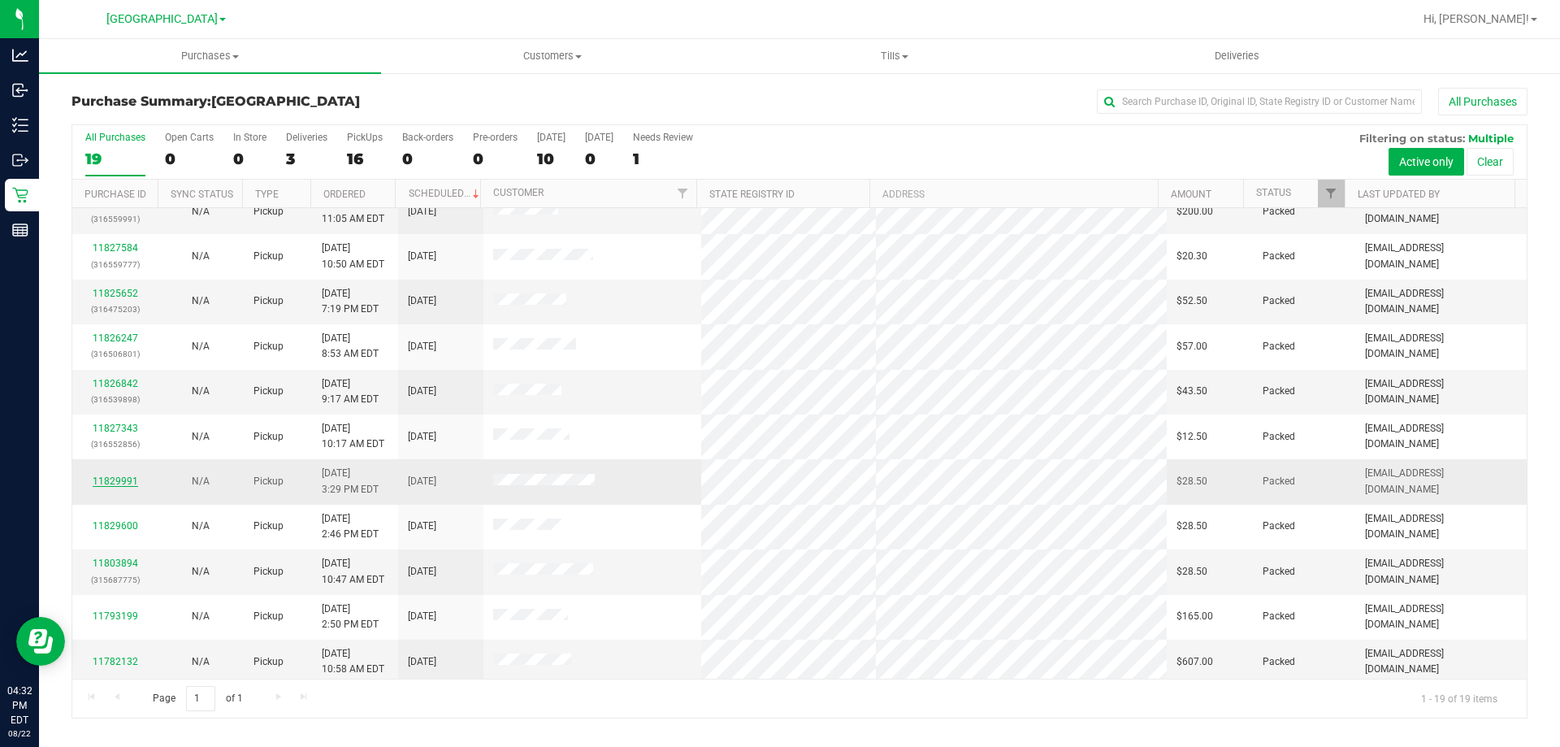
click at [135, 479] on link "11829991" at bounding box center [116, 480] width 46 height 11
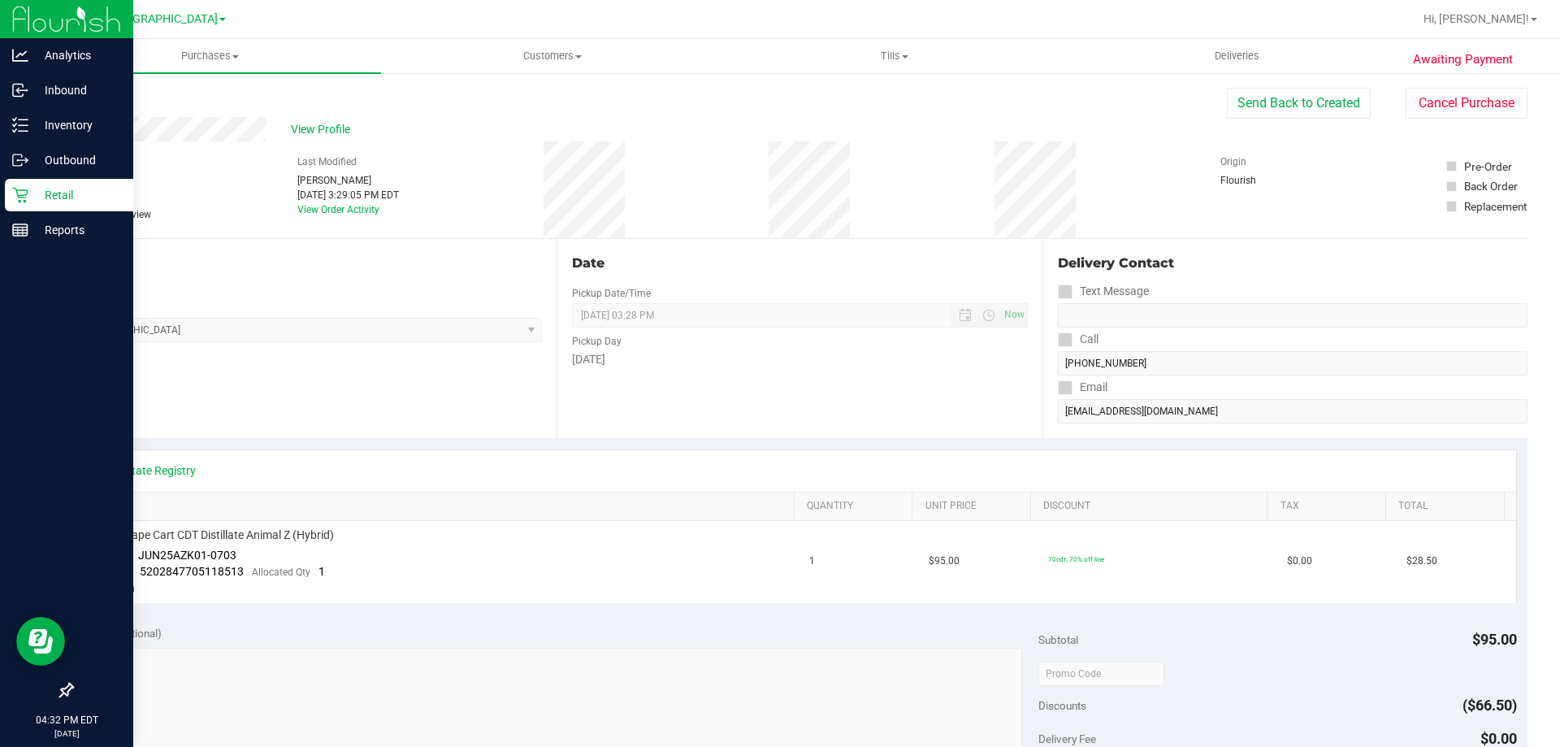
click at [26, 185] on div "Retail" at bounding box center [69, 195] width 128 height 33
